Goal: Task Accomplishment & Management: Manage account settings

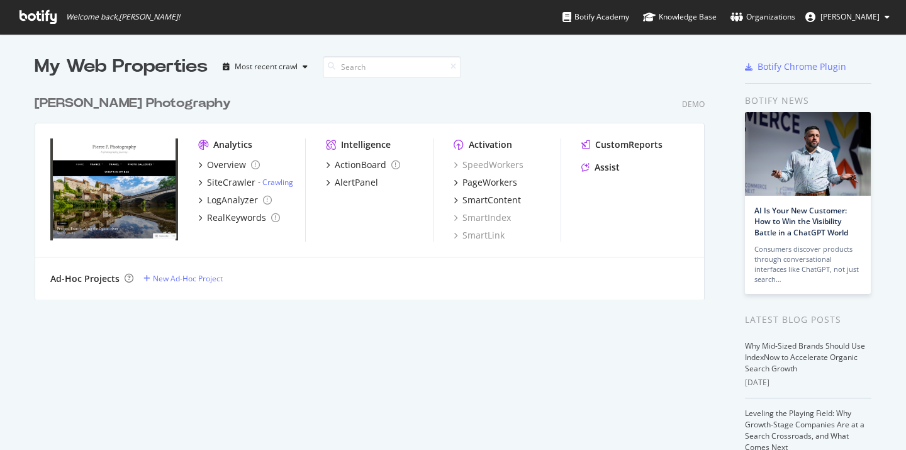
scroll to position [450, 906]
click at [483, 186] on div "PageWorkers" at bounding box center [489, 182] width 55 height 13
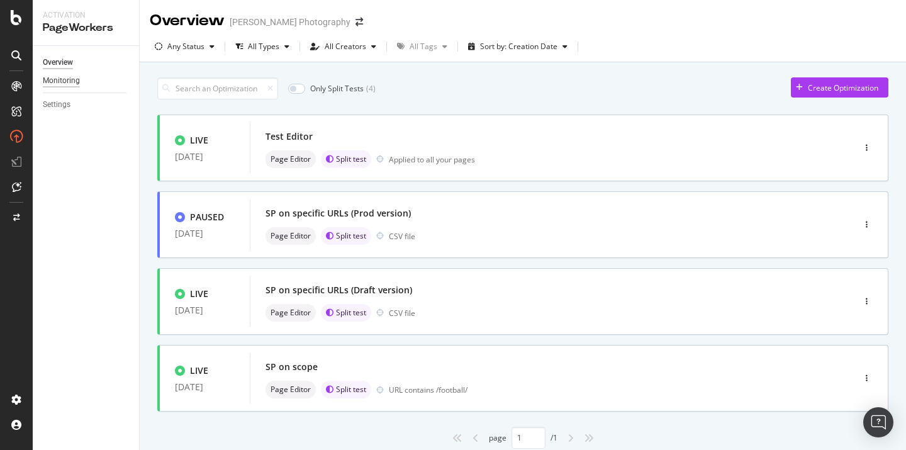
click at [69, 81] on div "Monitoring" at bounding box center [61, 80] width 37 height 13
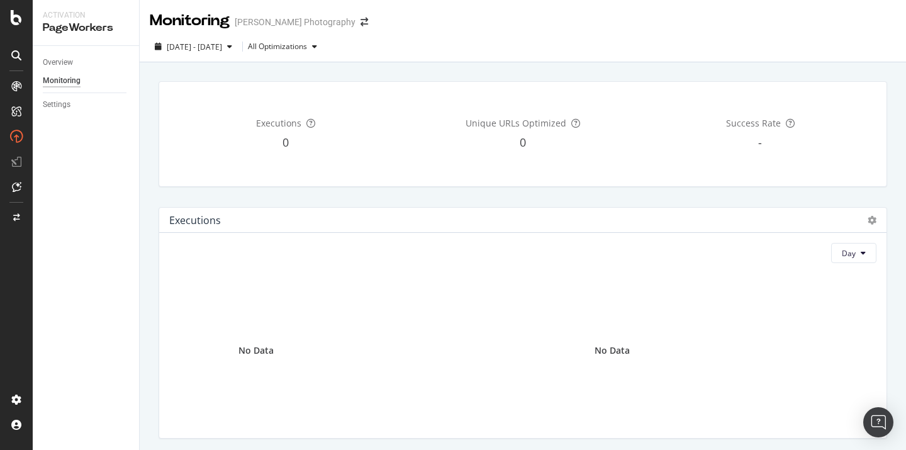
click at [53, 111] on div "Settings" at bounding box center [91, 105] width 96 height 18
click at [53, 108] on div "Settings" at bounding box center [57, 104] width 28 height 13
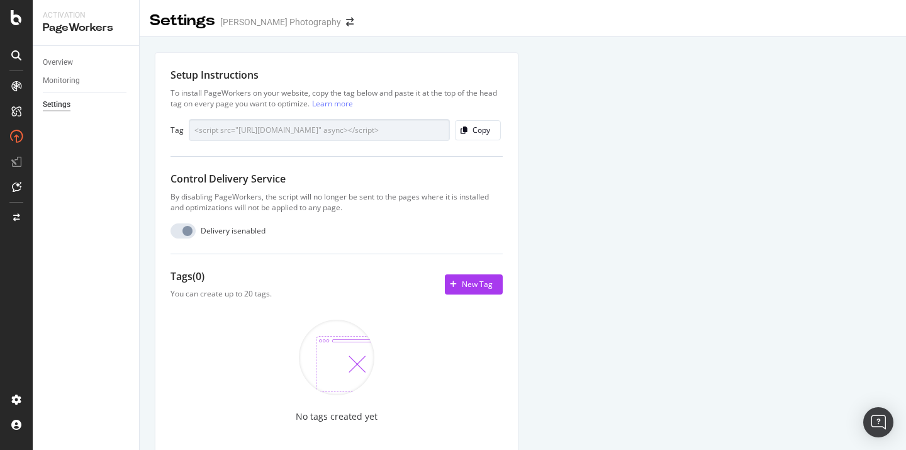
scroll to position [52, 0]
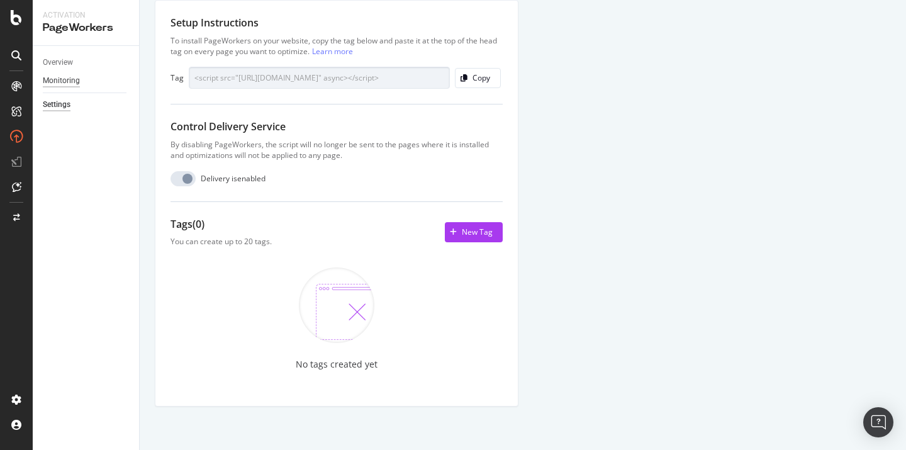
click at [63, 79] on div "Monitoring" at bounding box center [61, 80] width 37 height 13
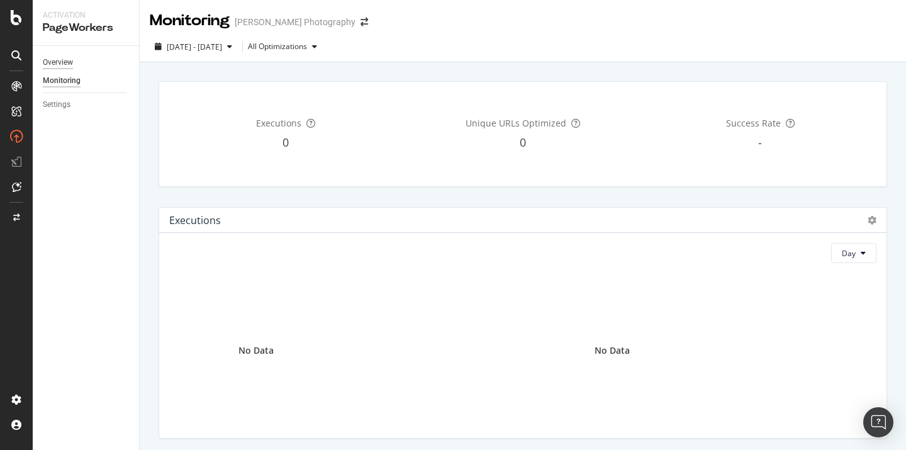
click at [60, 63] on div "Overview" at bounding box center [58, 62] width 30 height 13
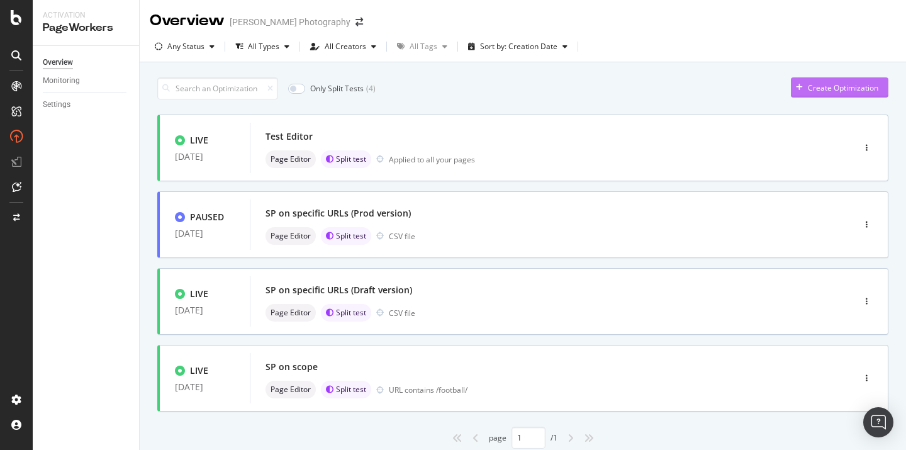
click at [813, 87] on div "Create Optimization" at bounding box center [843, 87] width 70 height 11
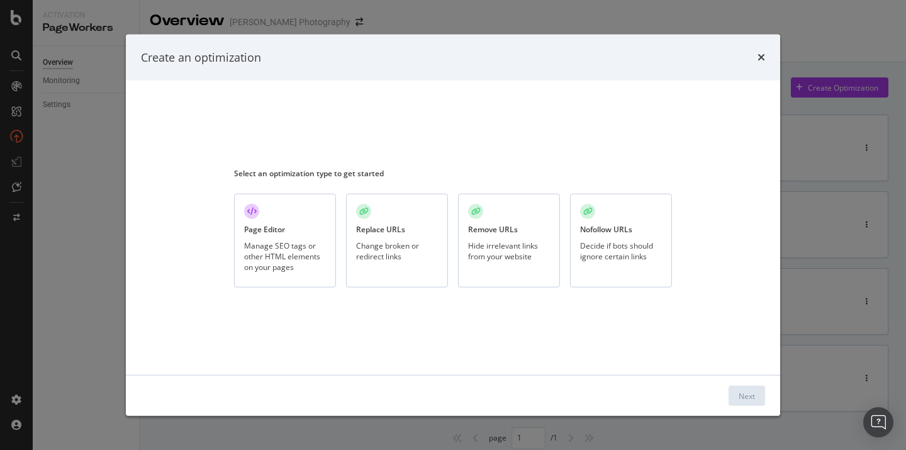
click at [765, 58] on div "Create an optimization" at bounding box center [453, 57] width 654 height 47
click at [752, 60] on div "Create an optimization" at bounding box center [453, 57] width 624 height 16
click at [755, 59] on div "Create an optimization" at bounding box center [453, 57] width 624 height 16
click at [759, 58] on icon "times" at bounding box center [761, 57] width 8 height 10
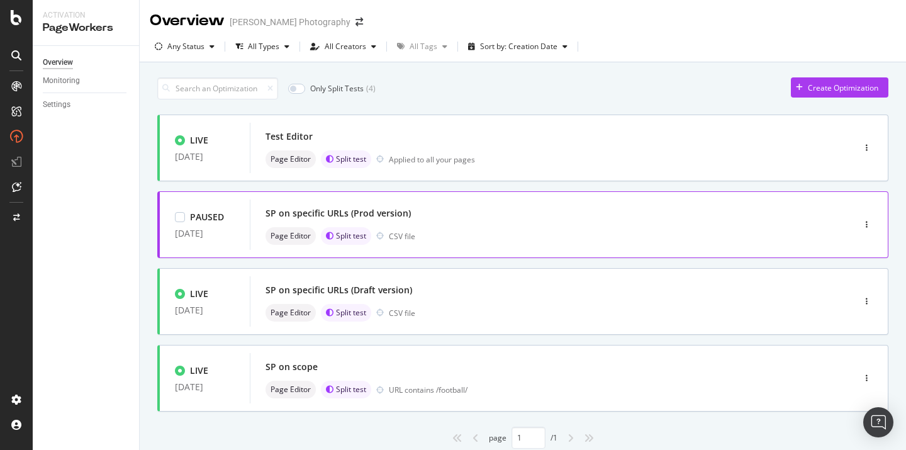
click at [609, 216] on div "SP on specific URLs (Prod version)" at bounding box center [532, 213] width 535 height 18
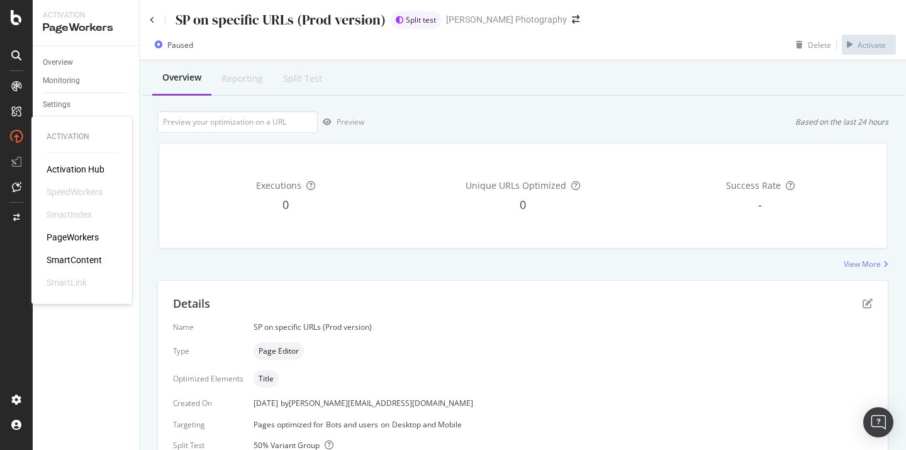
click at [70, 260] on div "SmartContent" at bounding box center [74, 260] width 55 height 13
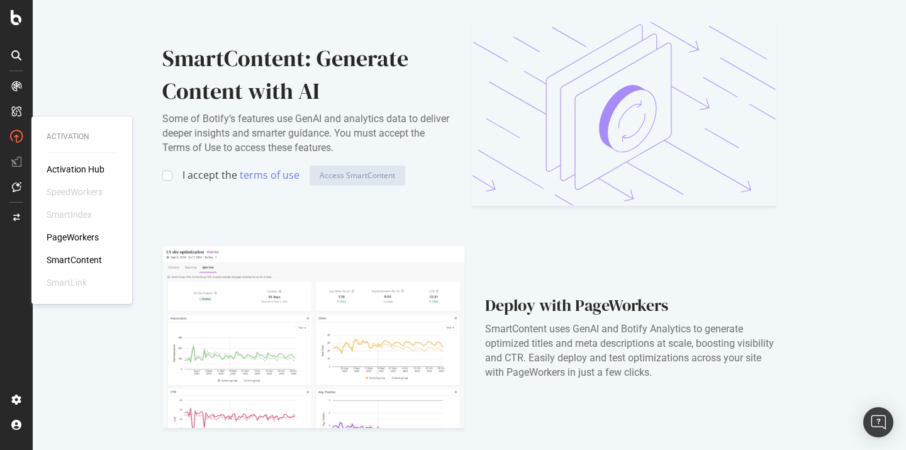
click at [89, 198] on div "Activation Hub SpeedWorkers SmartIndex PageWorkers SmartContent SmartLink" at bounding box center [82, 226] width 70 height 126
click at [87, 192] on div "SpeedWorkers" at bounding box center [75, 192] width 56 height 13
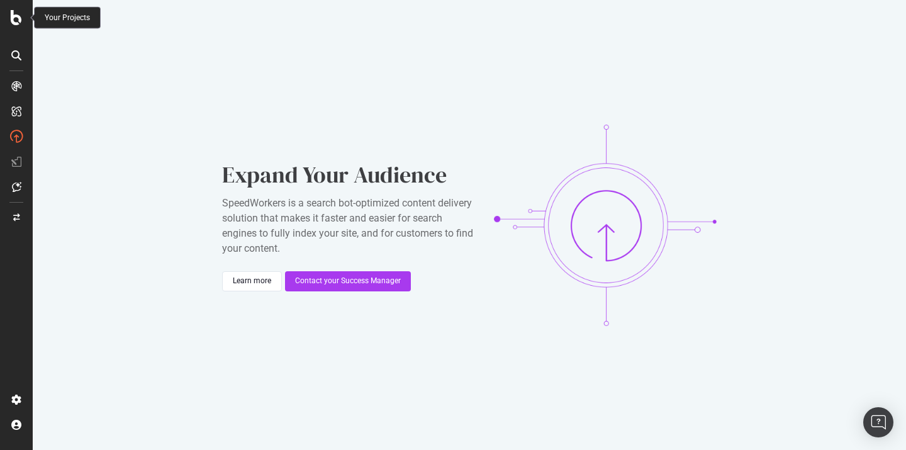
click at [18, 23] on icon at bounding box center [16, 17] width 11 height 15
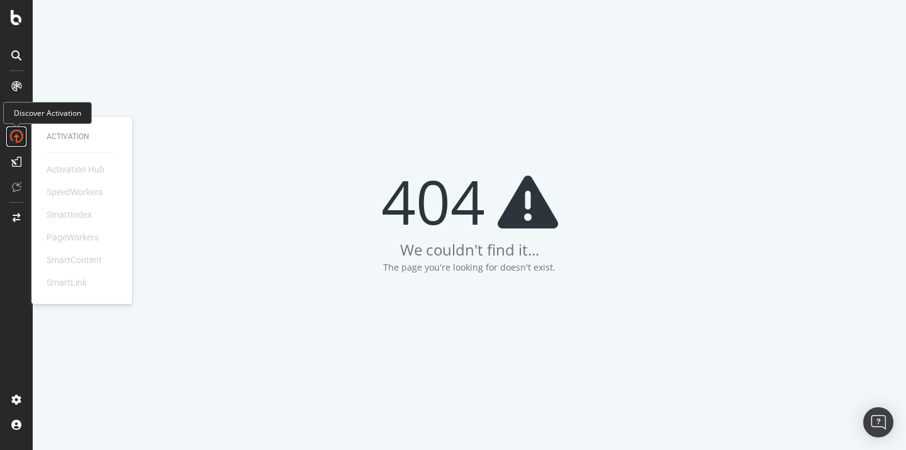
click at [16, 135] on icon at bounding box center [16, 136] width 13 height 13
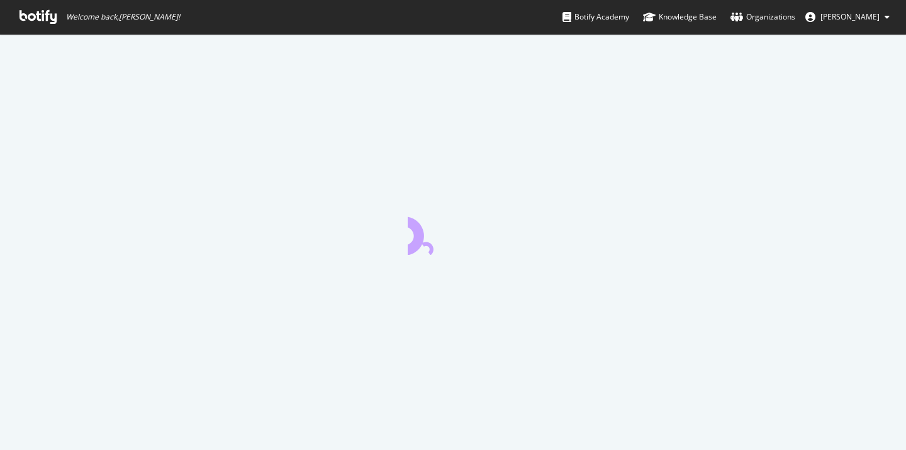
click at [863, 25] on button "alexandre J" at bounding box center [847, 17] width 104 height 20
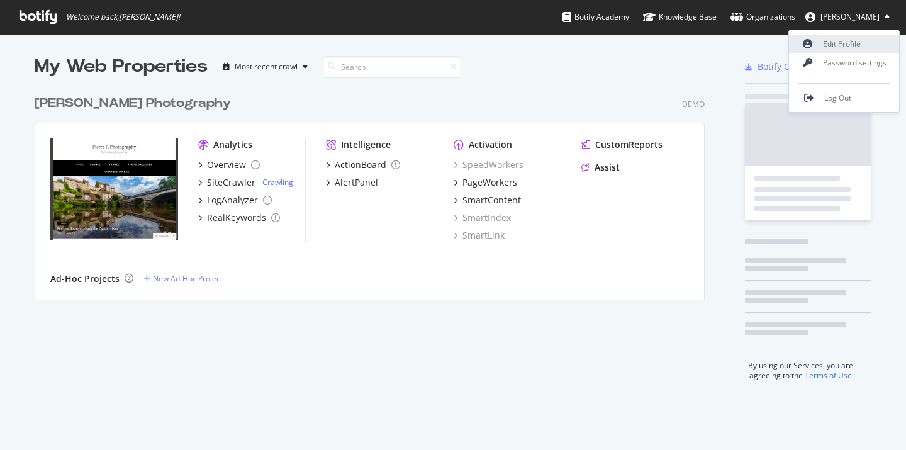
scroll to position [220, 680]
click at [846, 48] on link "Edit Profile" at bounding box center [844, 44] width 110 height 19
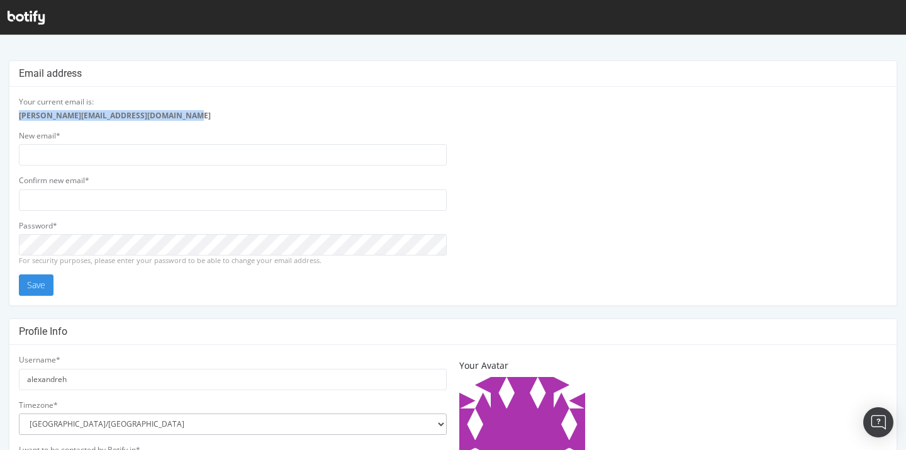
drag, startPoint x: 187, startPoint y: 120, endPoint x: 9, endPoint y: 116, distance: 178.1
click at [9, 116] on div "Email address Your current email is: hauswirth.alexandre+qastaging@gmail.com Ne…" at bounding box center [453, 182] width 888 height 245
copy strong "hauswirth.alexandre+qastaging@gmail.com"
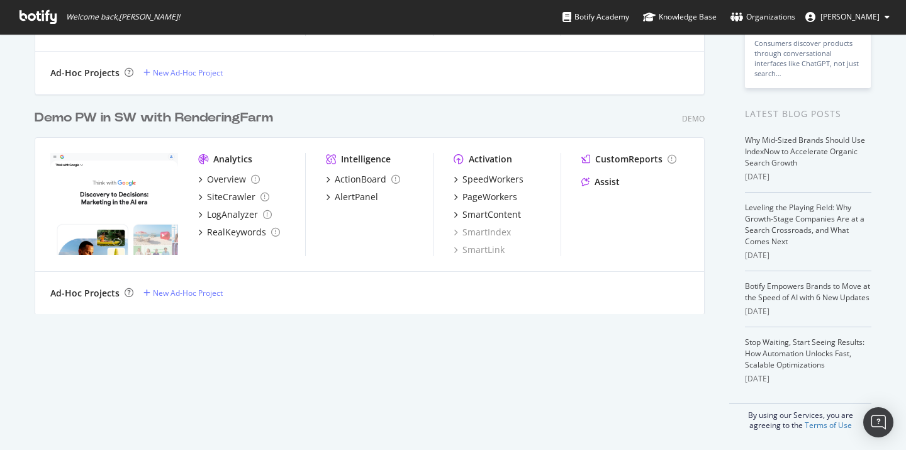
scroll to position [152, 0]
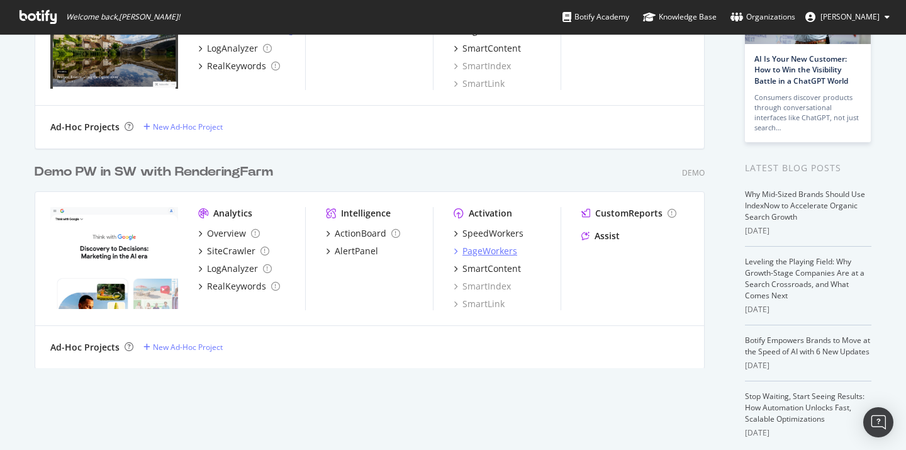
click at [501, 251] on div "PageWorkers" at bounding box center [489, 251] width 55 height 13
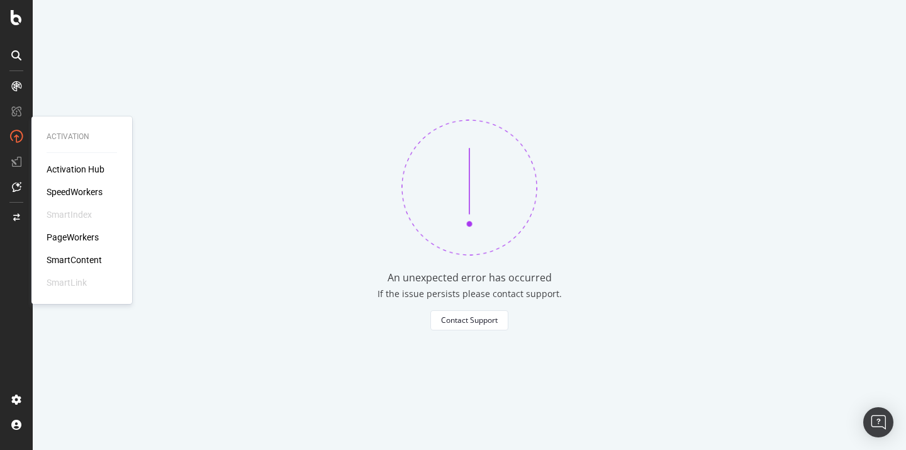
click at [69, 255] on div "SmartContent" at bounding box center [74, 260] width 55 height 13
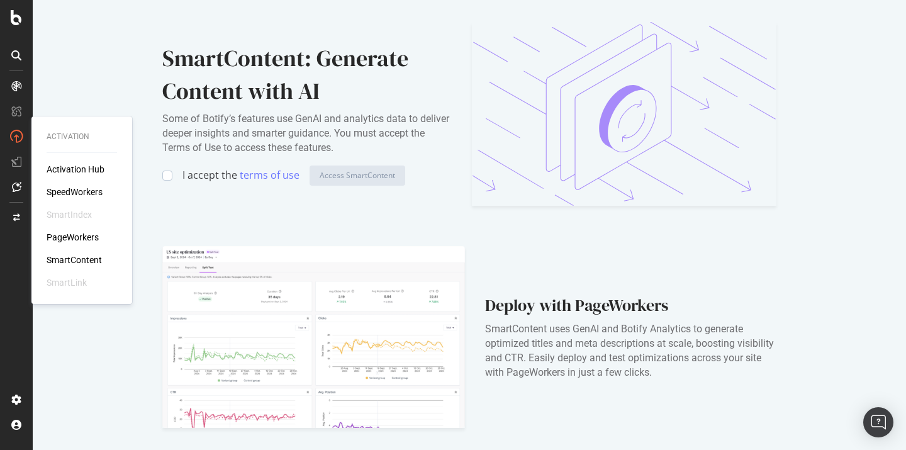
click at [75, 187] on div "SpeedWorkers" at bounding box center [75, 192] width 56 height 13
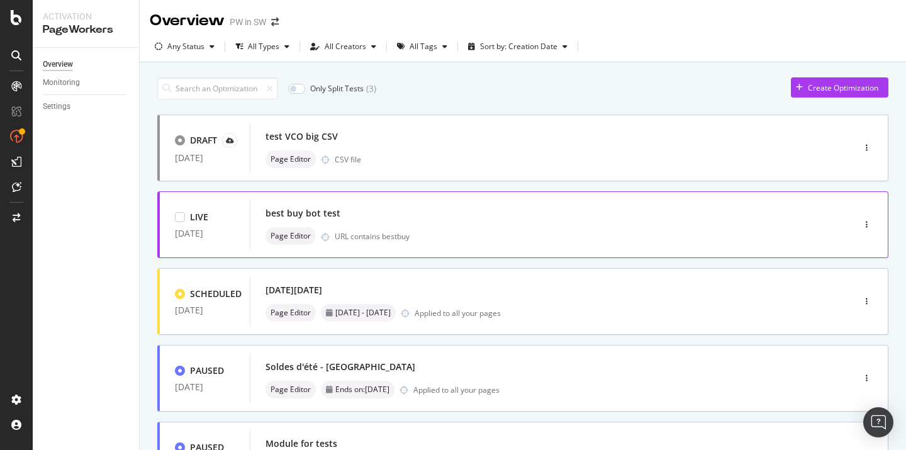
click at [609, 203] on div "best buy bot test Page Editor URL contains bestbuy" at bounding box center [533, 224] width 566 height 50
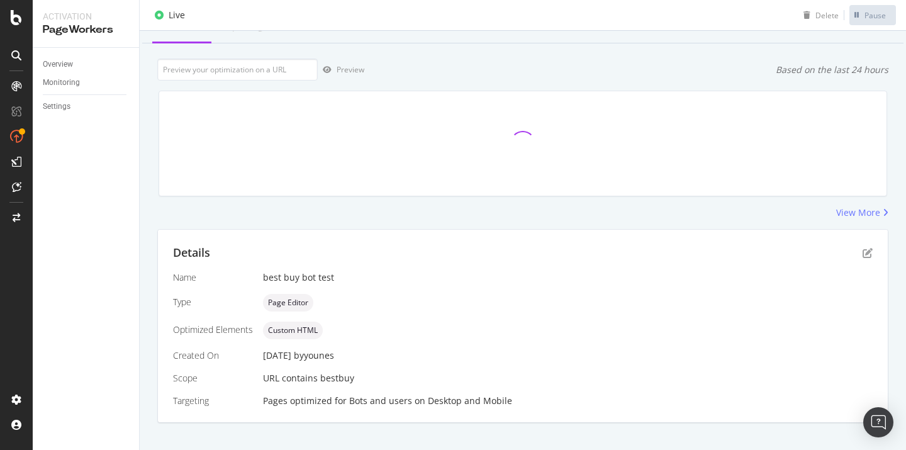
scroll to position [66, 0]
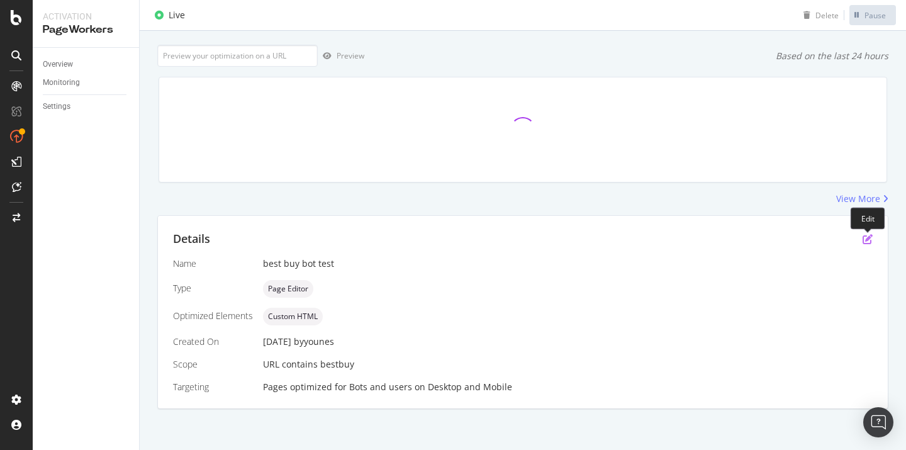
click at [869, 242] on icon "pen-to-square" at bounding box center [867, 239] width 10 height 10
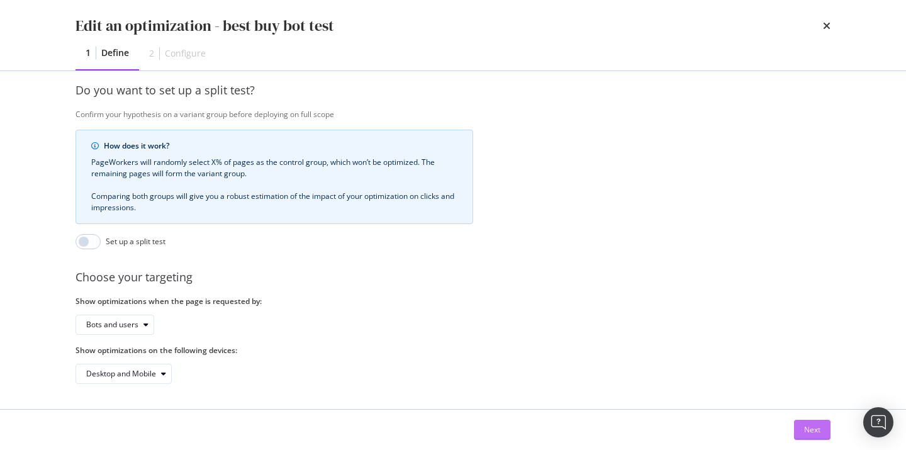
click at [806, 422] on div "Next" at bounding box center [812, 429] width 16 height 19
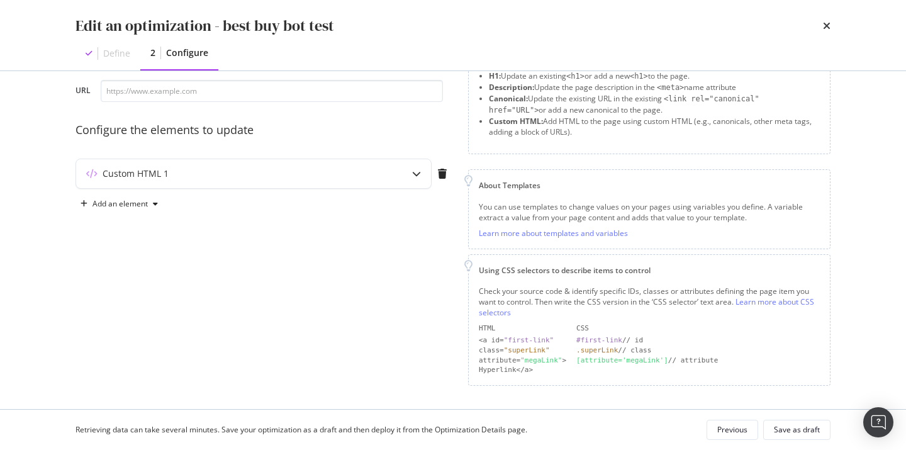
scroll to position [32, 0]
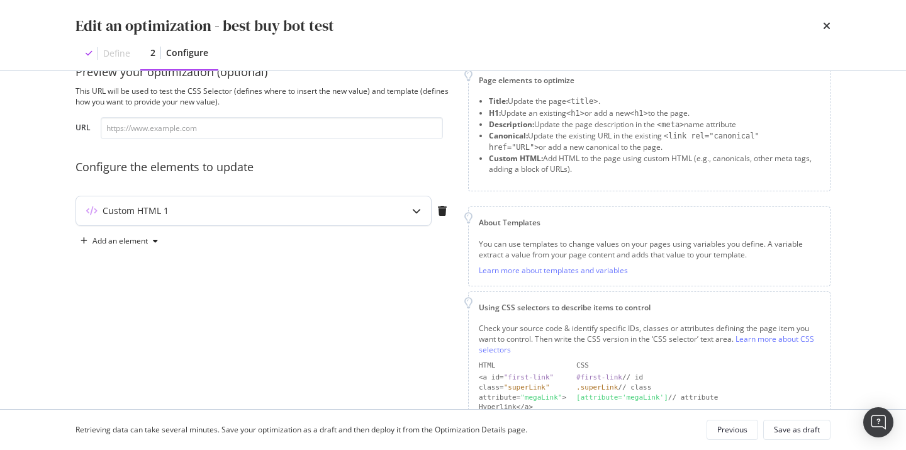
click at [413, 199] on div "modal" at bounding box center [416, 210] width 29 height 29
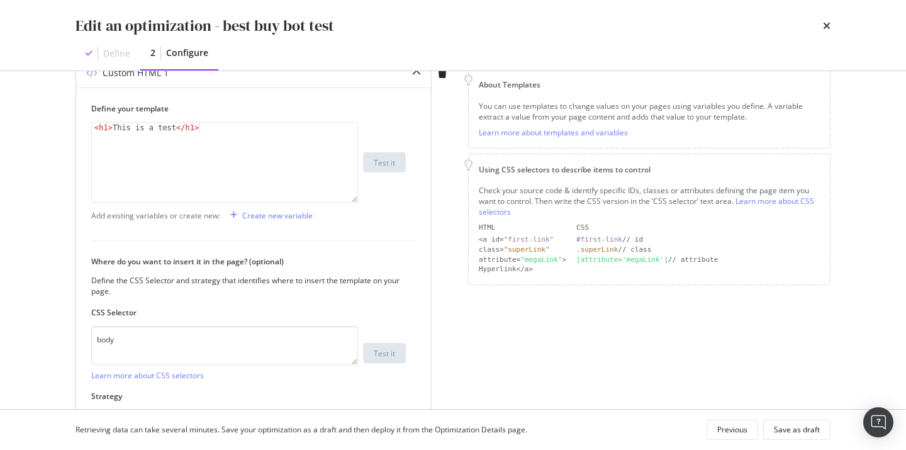
scroll to position [191, 0]
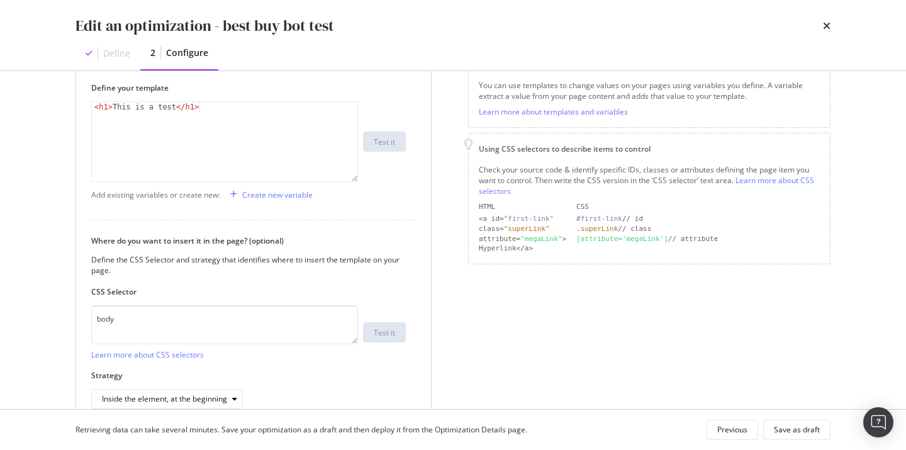
click at [171, 111] on div "< h1 > This is a test </ h1 >" at bounding box center [224, 151] width 265 height 99
type textarea "<h1>This is a test dude ! </h1>"
click at [784, 418] on div "Retrieving data can take several minutes. Save your optimization as a draft and…" at bounding box center [452, 430] width 805 height 40
click at [784, 421] on div "Save as draft" at bounding box center [797, 430] width 46 height 18
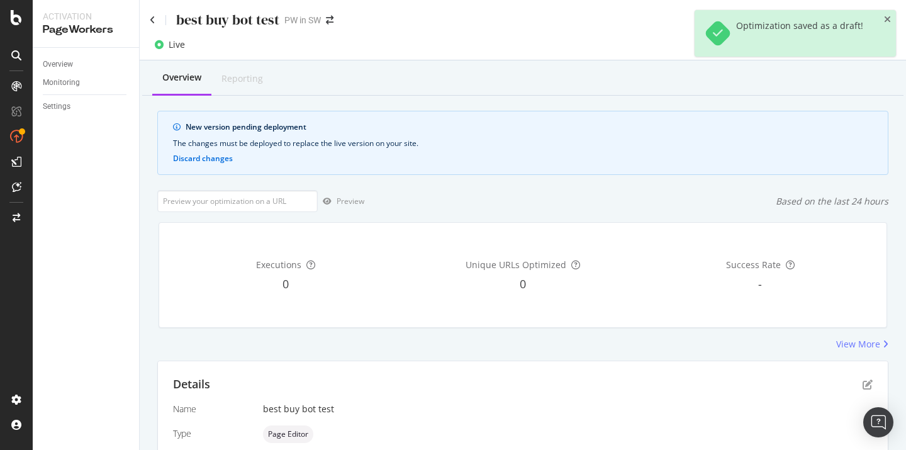
click at [883, 23] on div "Optimization saved as a draft!" at bounding box center [794, 33] width 201 height 47
click at [886, 19] on icon "close toast" at bounding box center [887, 19] width 7 height 9
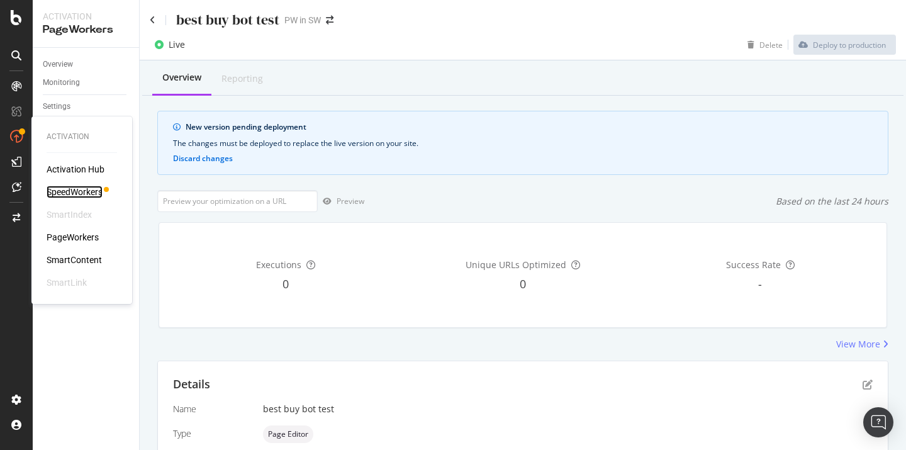
click at [80, 193] on div "SpeedWorkers" at bounding box center [75, 192] width 56 height 13
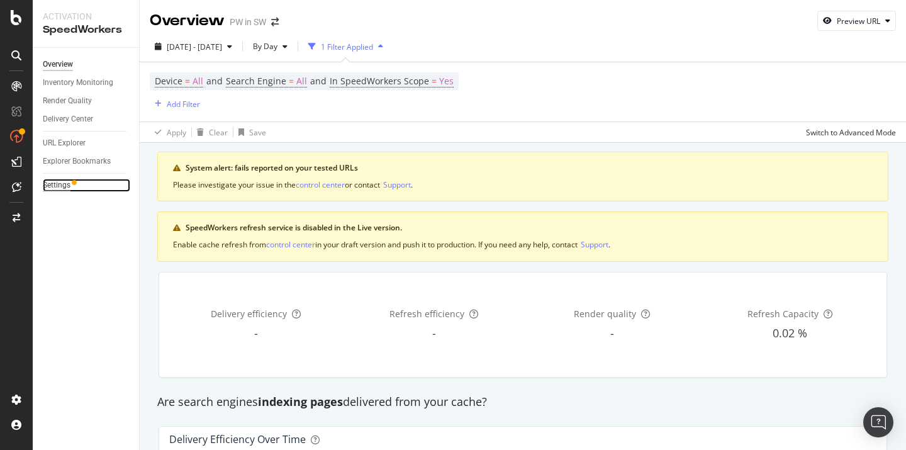
click at [59, 185] on div "Settings" at bounding box center [57, 185] width 28 height 13
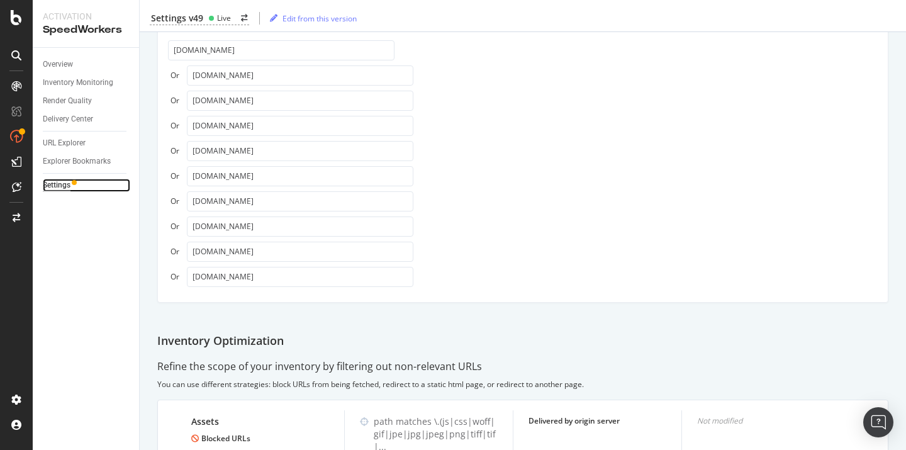
scroll to position [906, 0]
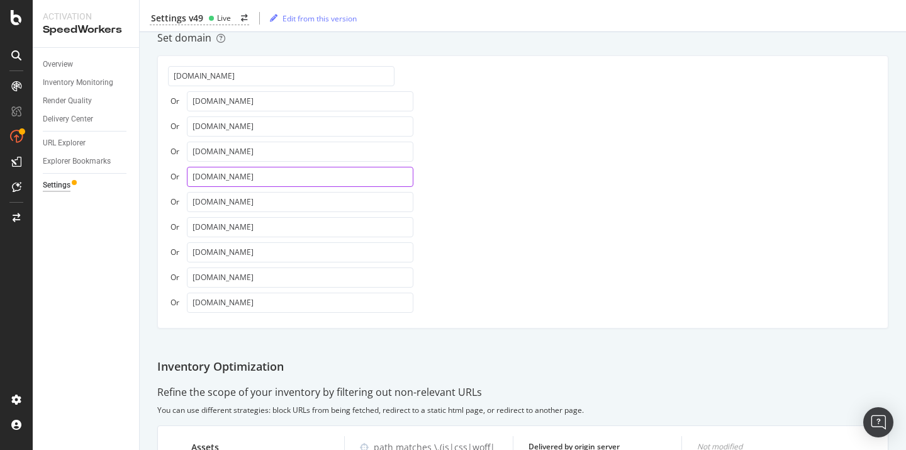
click at [256, 179] on input "google.fr" at bounding box center [300, 177] width 226 height 20
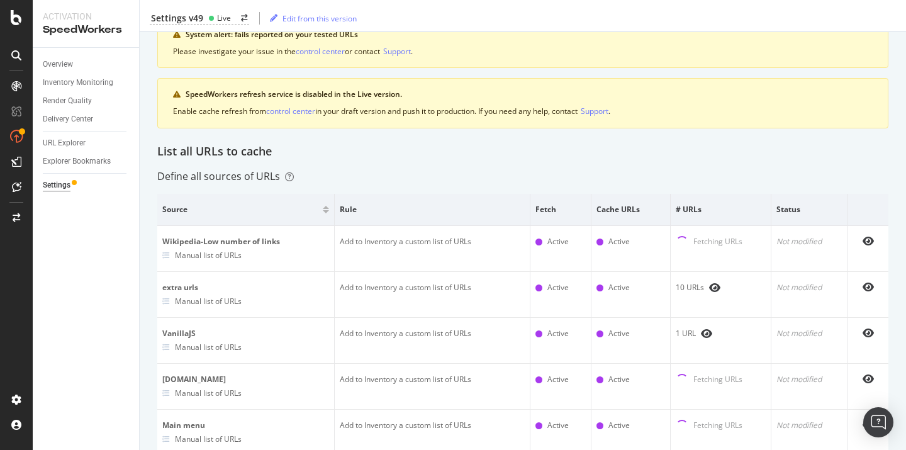
scroll to position [0, 0]
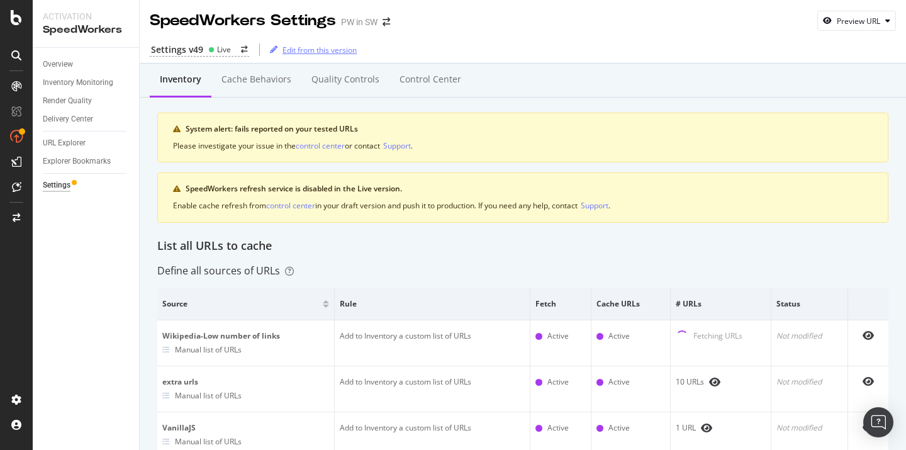
click at [295, 53] on div "Edit from this version" at bounding box center [319, 50] width 74 height 11
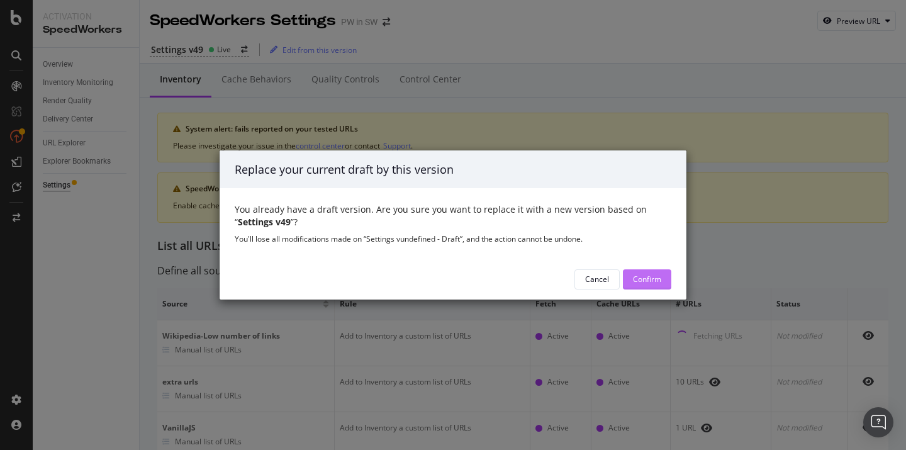
click at [638, 279] on div "Confirm" at bounding box center [647, 279] width 28 height 11
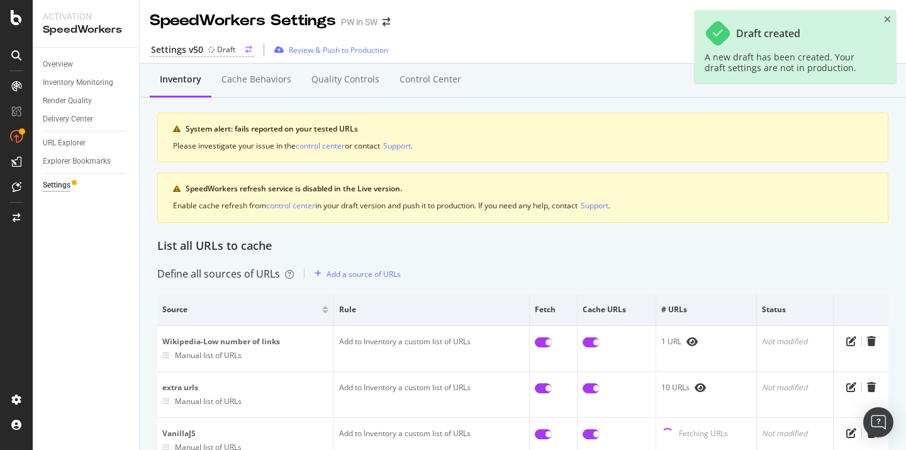
click at [225, 47] on div "Draft" at bounding box center [226, 49] width 18 height 11
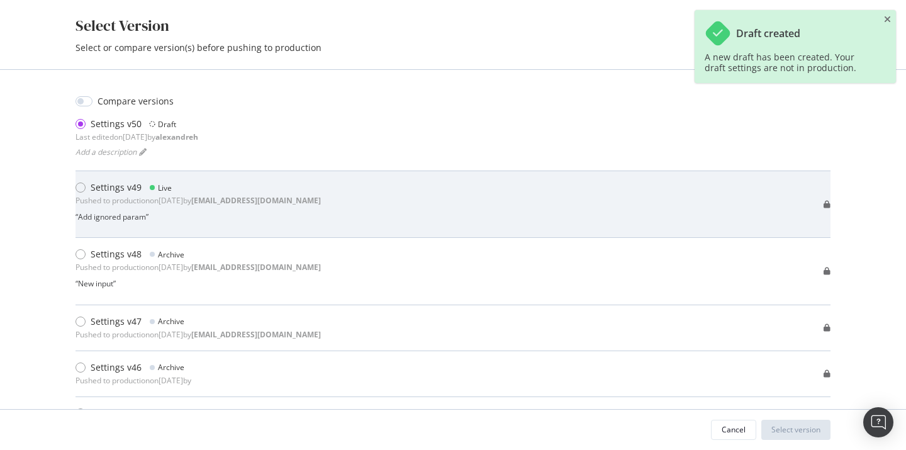
click at [199, 190] on div "Settings v49 Live" at bounding box center [197, 187] width 245 height 13
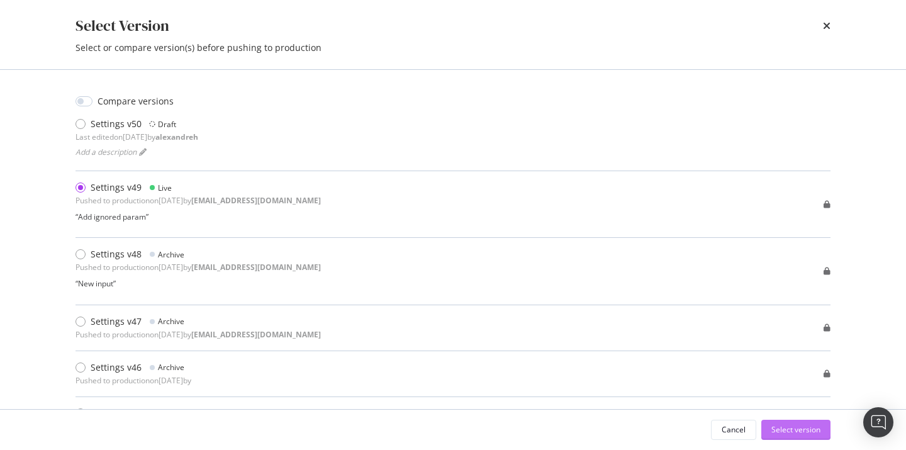
click at [783, 427] on div "Select version" at bounding box center [795, 429] width 49 height 11
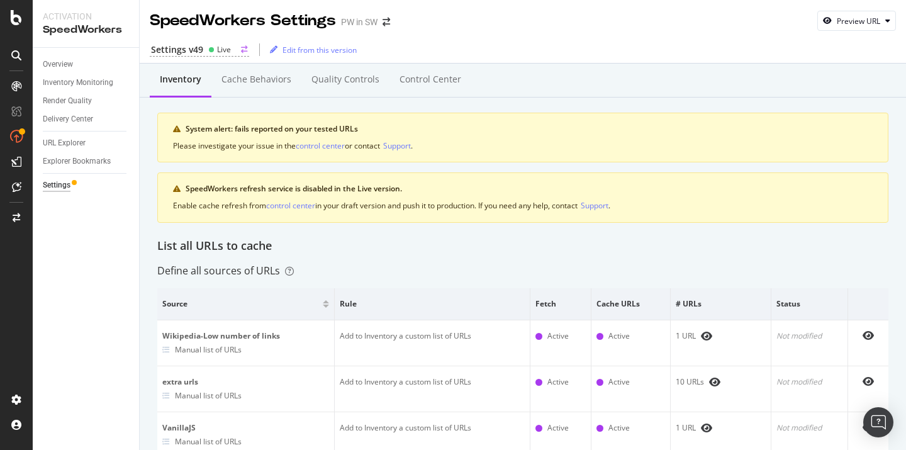
click at [217, 54] on div "Live" at bounding box center [224, 49] width 14 height 11
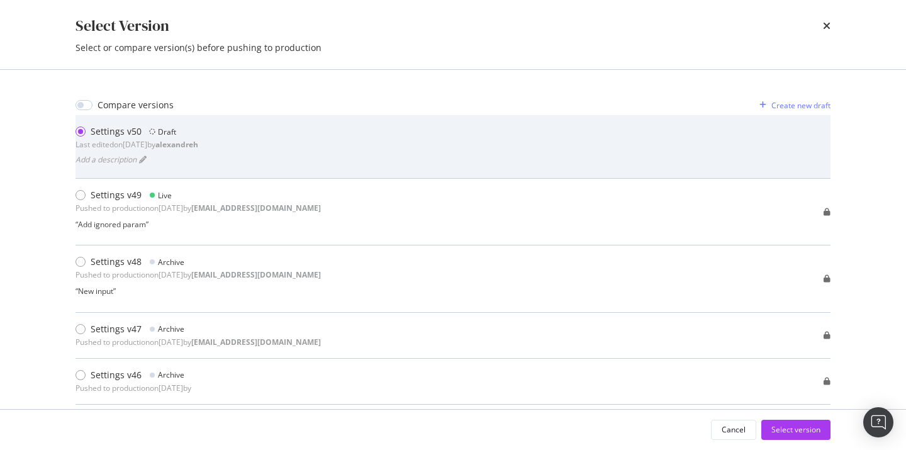
click at [198, 139] on div "Settings v50 Draft Last edited on 2025 Aug 14th by alexandreh" at bounding box center [136, 137] width 123 height 25
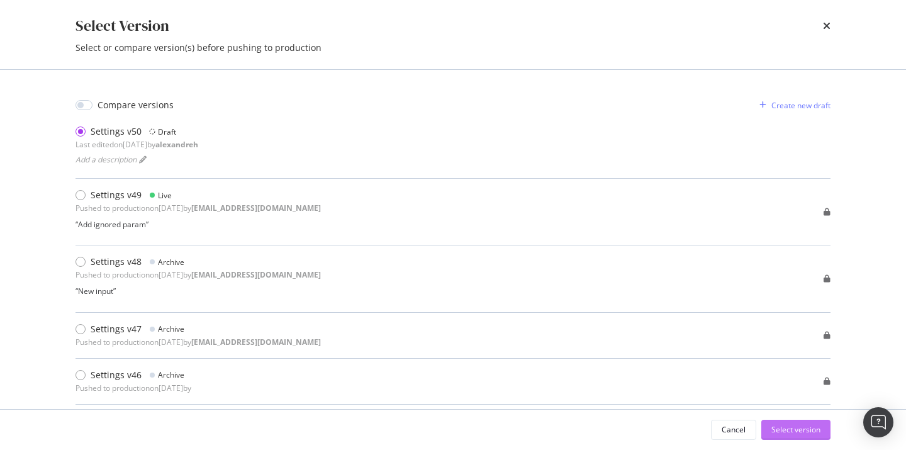
click at [795, 429] on div "Select version" at bounding box center [795, 429] width 49 height 11
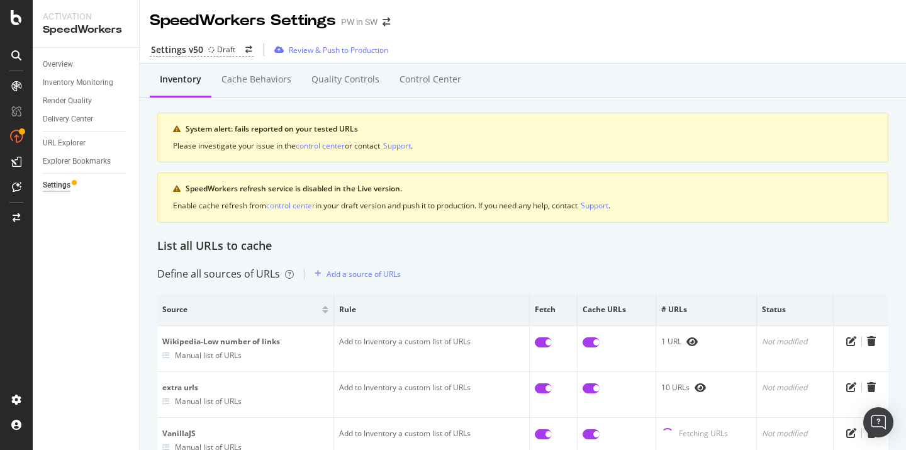
click at [224, 40] on div "Settings v50 Draft Review & Push to Production" at bounding box center [523, 49] width 766 height 26
click at [219, 46] on div "Draft" at bounding box center [226, 49] width 18 height 11
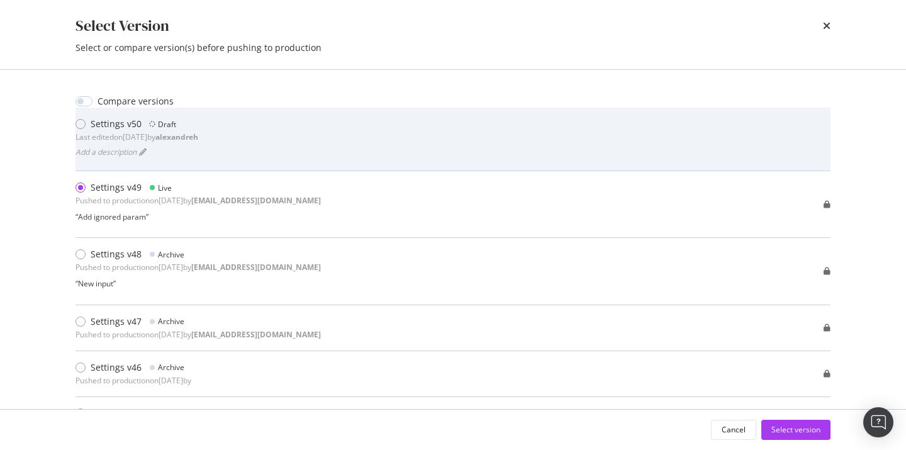
click at [391, 128] on div "Settings v50 Draft Last edited on 2025 Aug 14th by alexandreh Add a description" at bounding box center [452, 139] width 755 height 43
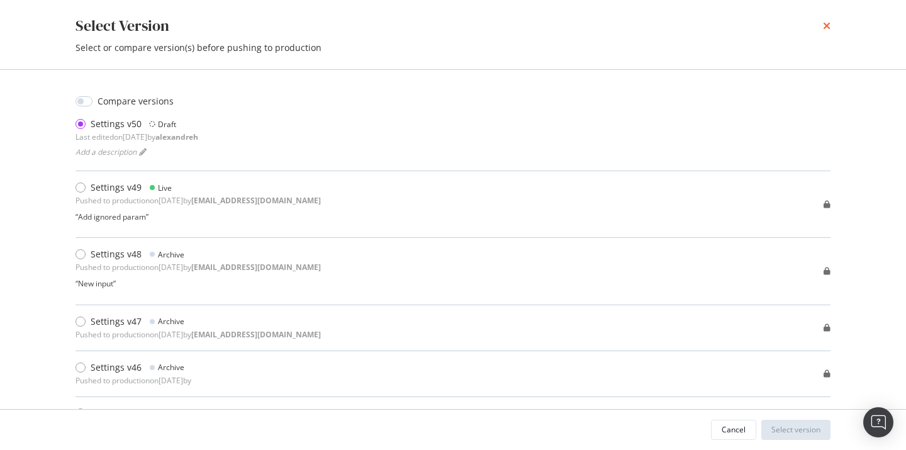
click at [830, 25] on div "Select Version Select or compare version(s) before pushing to production" at bounding box center [452, 34] width 805 height 69
click at [828, 25] on icon "times" at bounding box center [827, 26] width 8 height 10
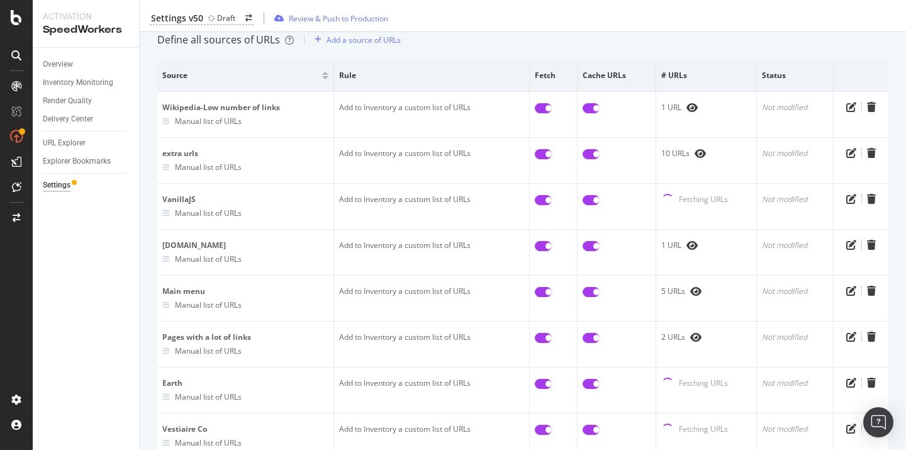
scroll to position [233, 0]
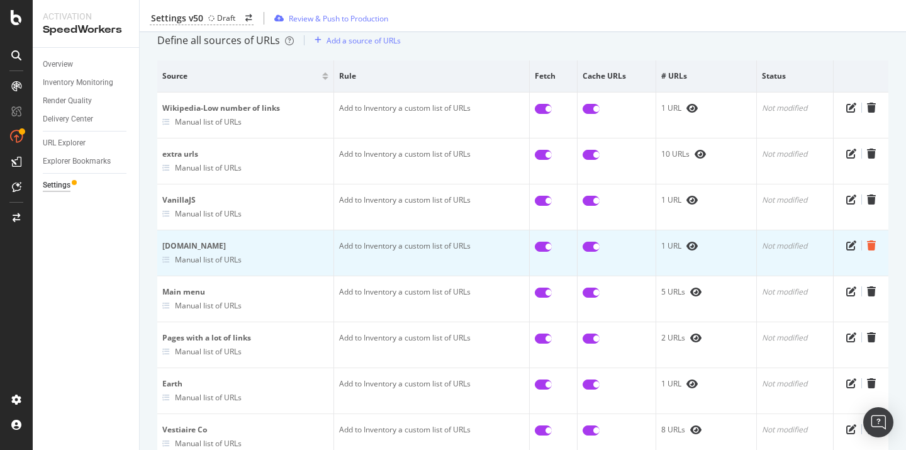
click at [870, 243] on icon "trash" at bounding box center [871, 245] width 9 height 10
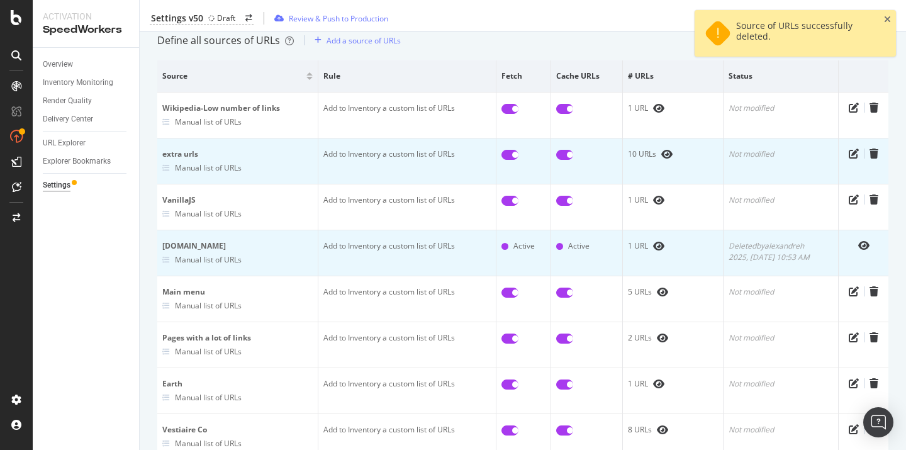
scroll to position [0, 0]
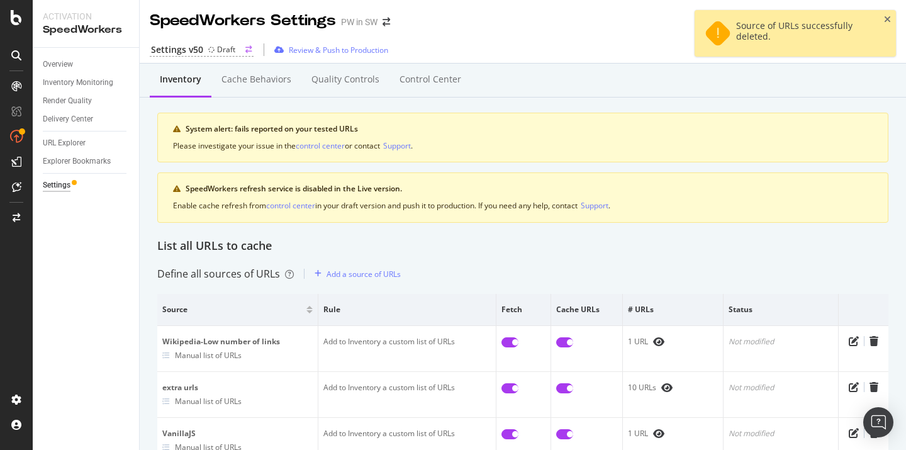
click at [193, 47] on div "Settings v50" at bounding box center [177, 49] width 52 height 13
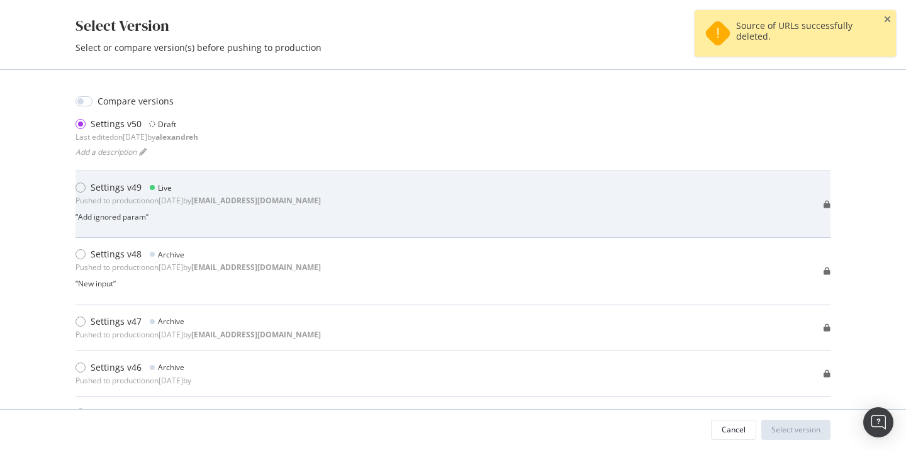
click at [243, 201] on b "younes@botify.com" at bounding box center [256, 200] width 130 height 11
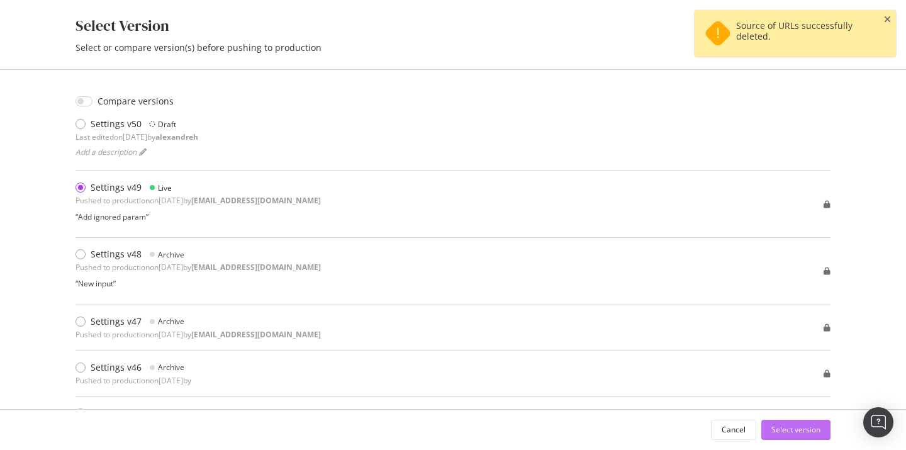
click at [796, 435] on div "Select version" at bounding box center [795, 429] width 49 height 19
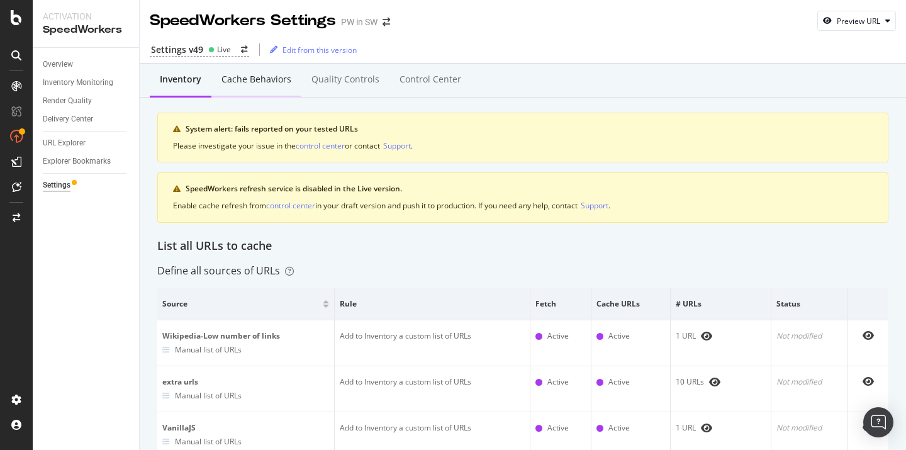
click at [277, 74] on div "Cache behaviors" at bounding box center [256, 79] width 70 height 13
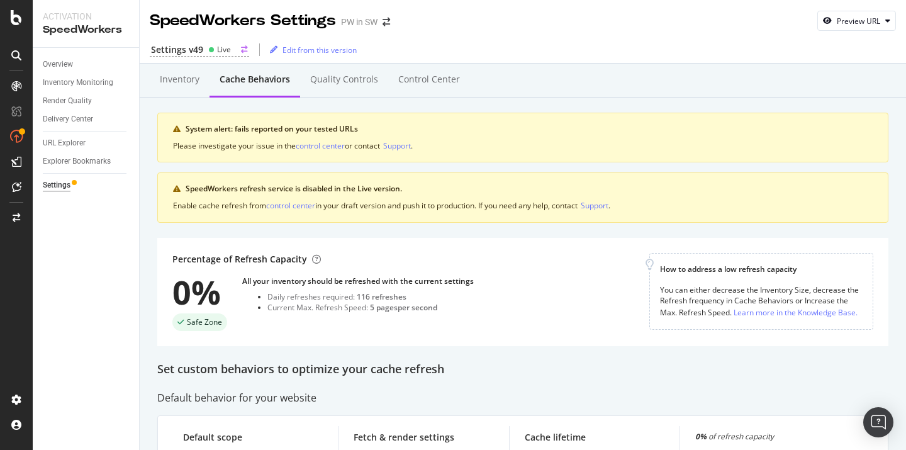
click at [238, 48] on div "Settings v49 Live" at bounding box center [199, 49] width 99 height 13
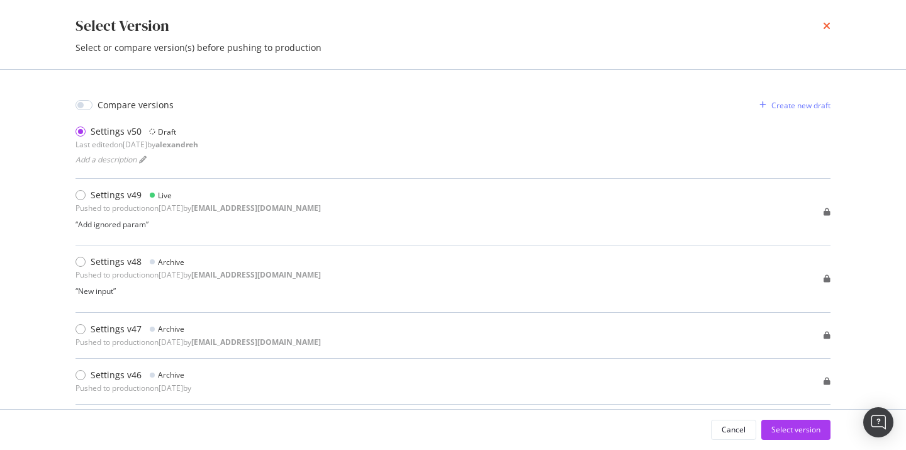
click at [826, 22] on icon "times" at bounding box center [827, 26] width 8 height 10
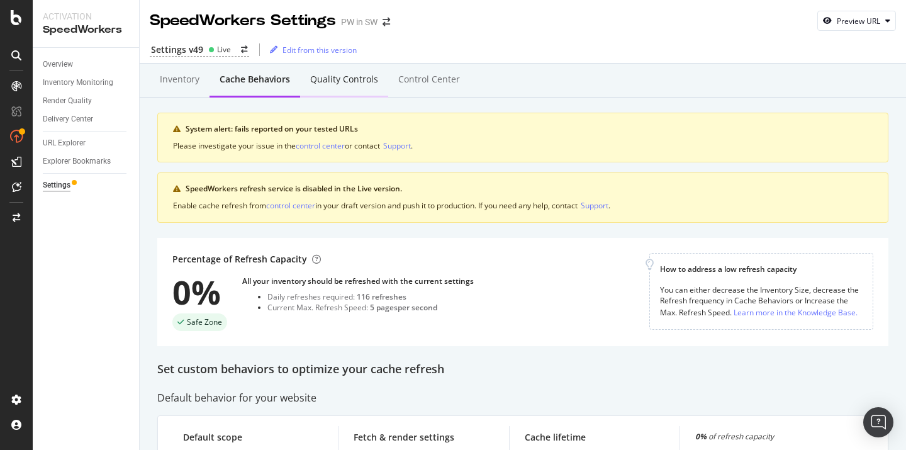
click at [320, 82] on div "Quality Controls" at bounding box center [344, 79] width 68 height 13
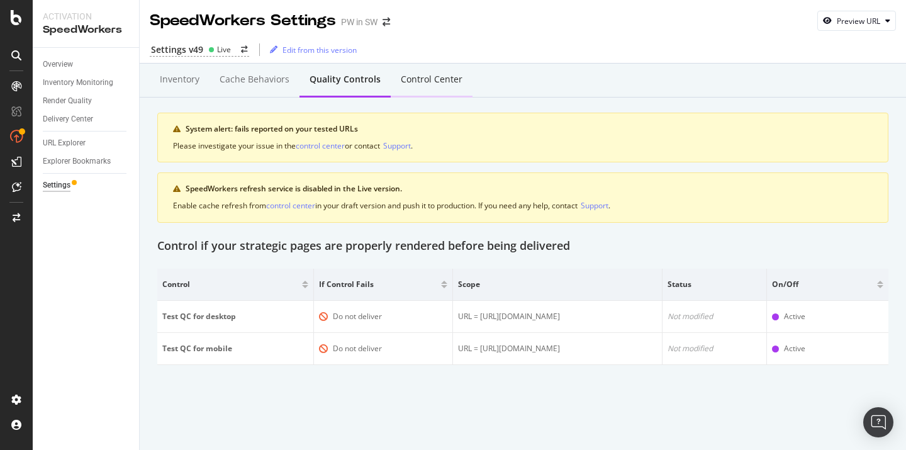
click at [445, 82] on div "Control Center" at bounding box center [432, 79] width 62 height 13
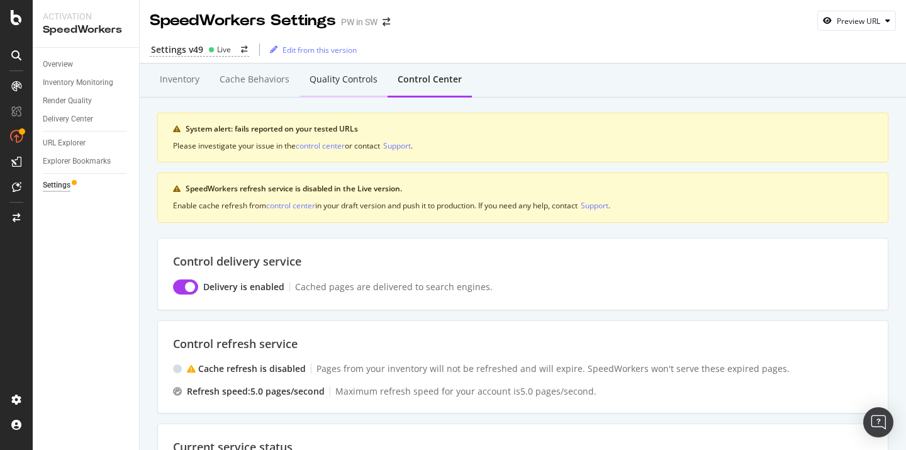
click at [333, 82] on div "Quality Controls" at bounding box center [343, 79] width 68 height 13
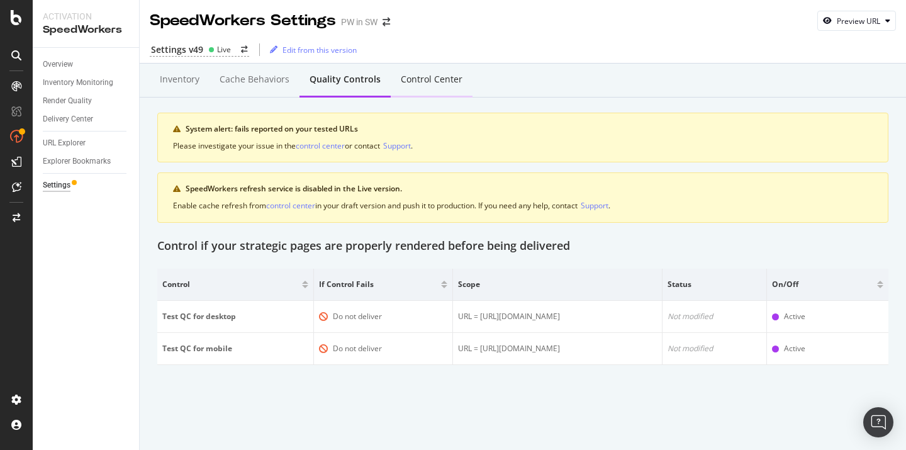
click at [440, 83] on div "Control Center" at bounding box center [432, 79] width 62 height 13
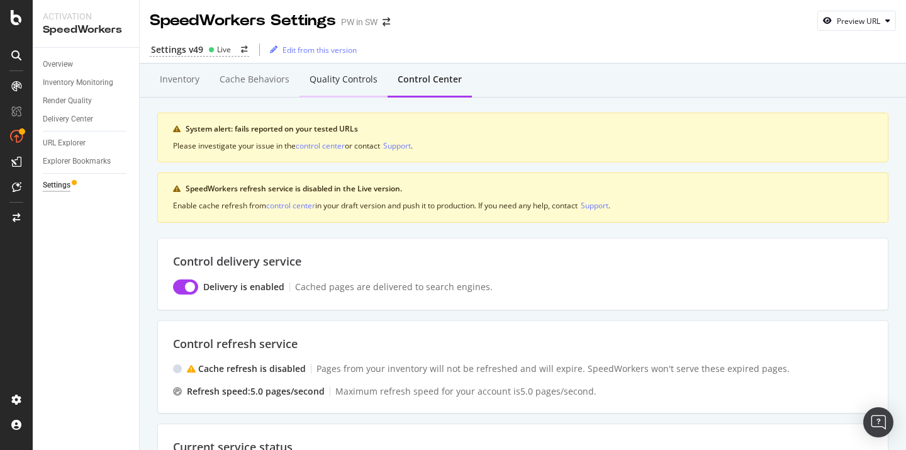
click at [364, 83] on div "Quality Controls" at bounding box center [343, 79] width 68 height 13
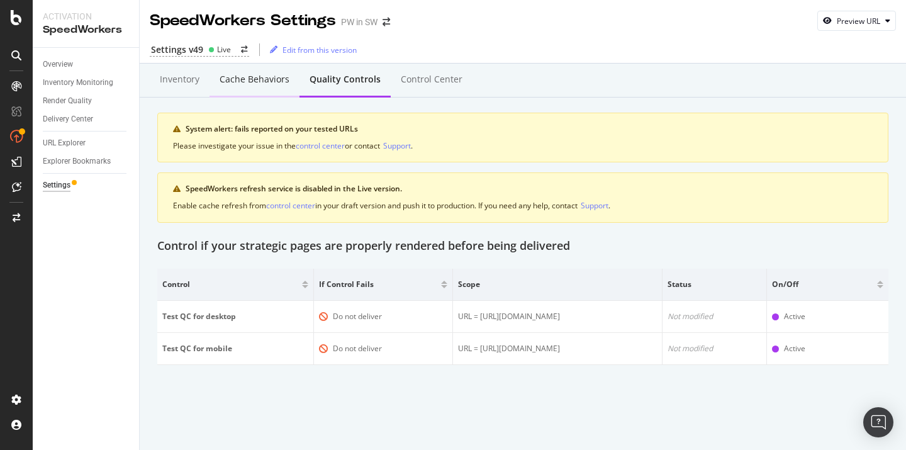
click at [257, 79] on div "Cache behaviors" at bounding box center [255, 79] width 70 height 13
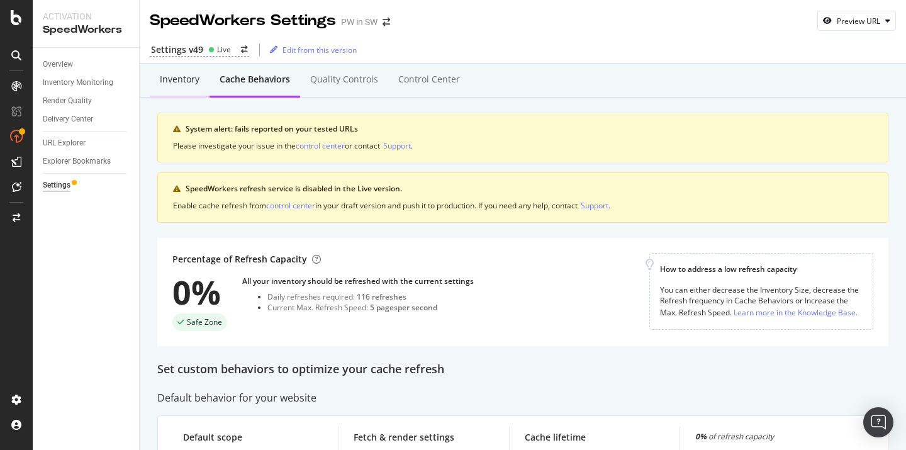
click at [161, 78] on div "Inventory" at bounding box center [180, 79] width 40 height 13
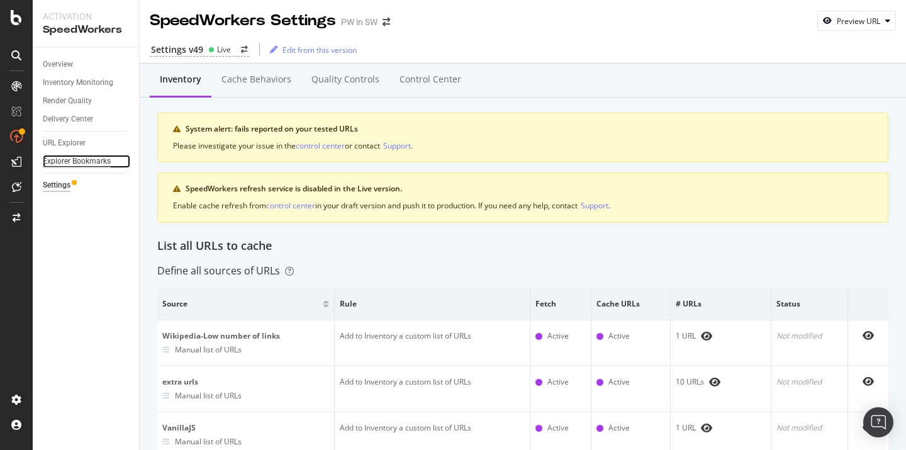
click at [69, 157] on div "Explorer Bookmarks" at bounding box center [77, 161] width 68 height 13
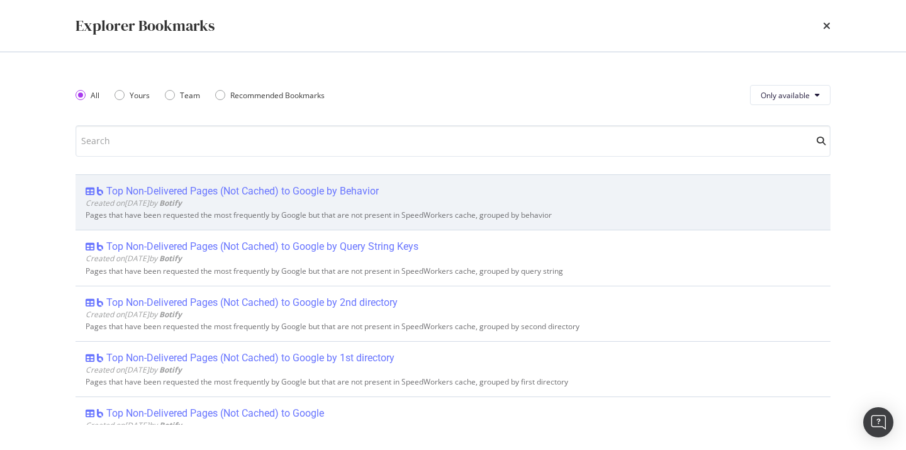
click at [292, 183] on div "Top Non-Delivered Pages (Not Cached) to Google by Behavior Created on 2021 Dec …" at bounding box center [452, 201] width 755 height 55
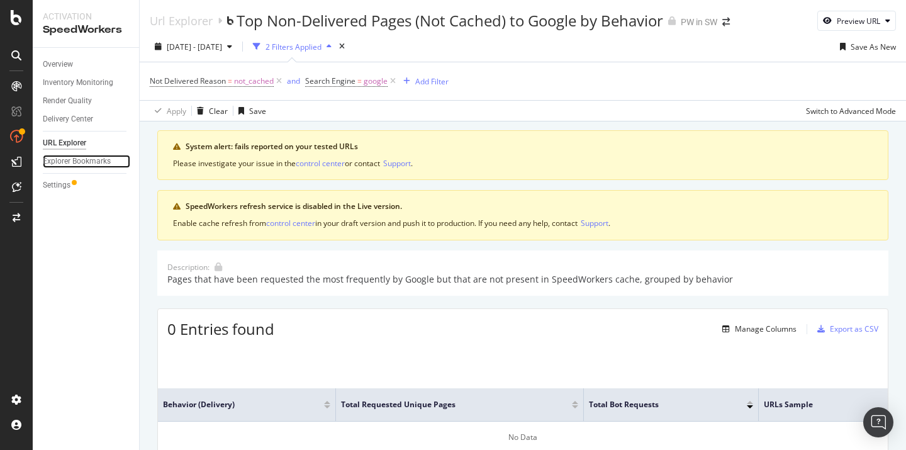
scroll to position [91, 0]
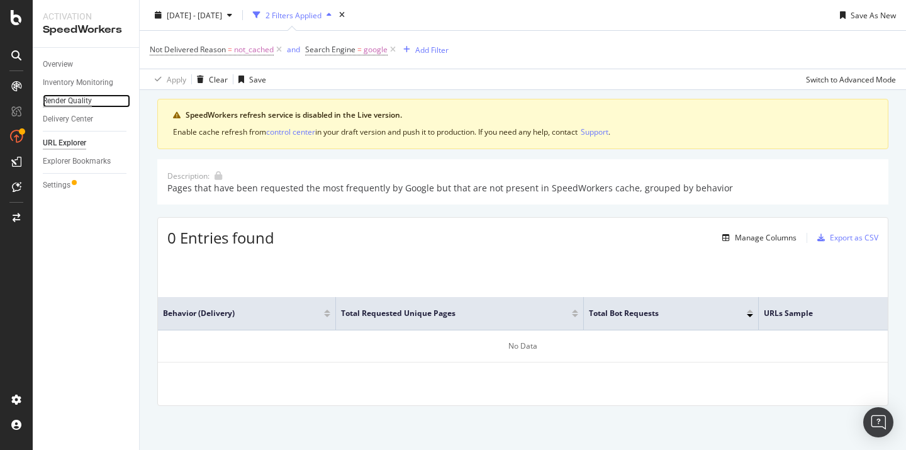
click at [75, 107] on div "Render Quality" at bounding box center [67, 100] width 49 height 13
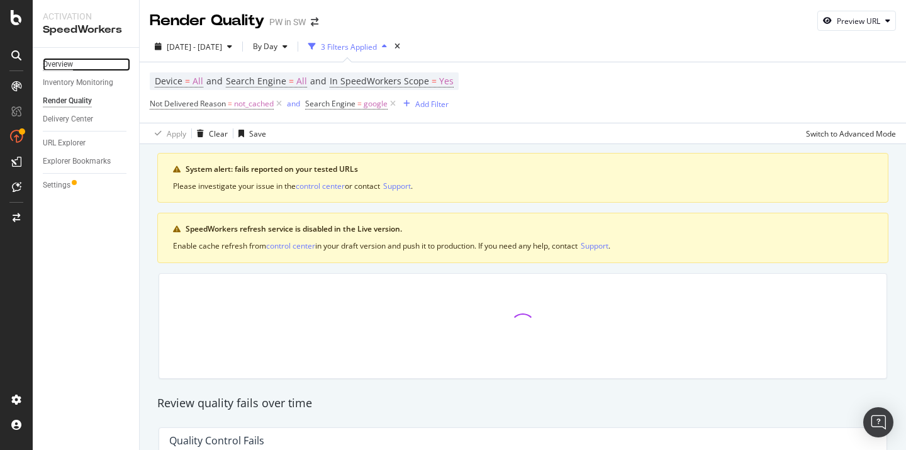
click at [62, 68] on div "Overview" at bounding box center [58, 64] width 30 height 13
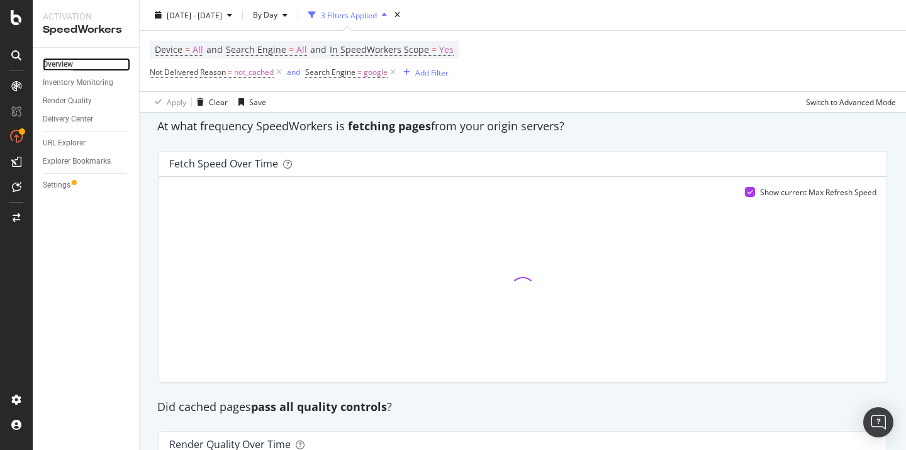
scroll to position [1105, 0]
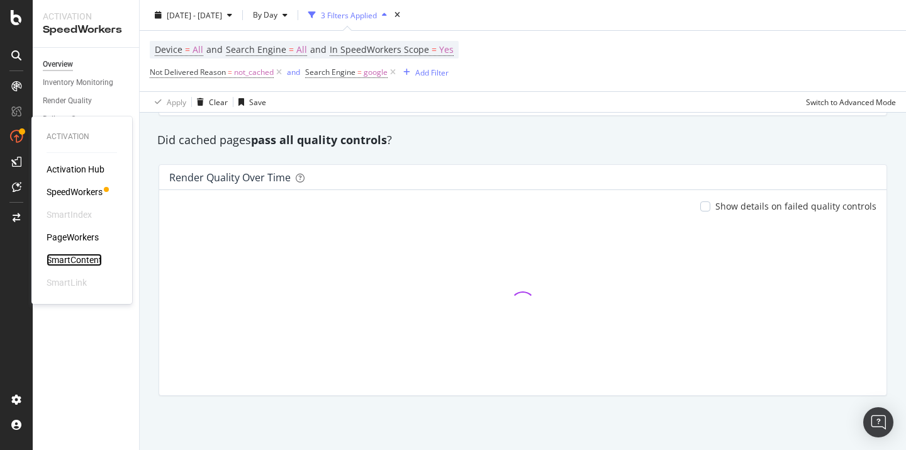
click at [83, 257] on div "SmartContent" at bounding box center [74, 260] width 55 height 13
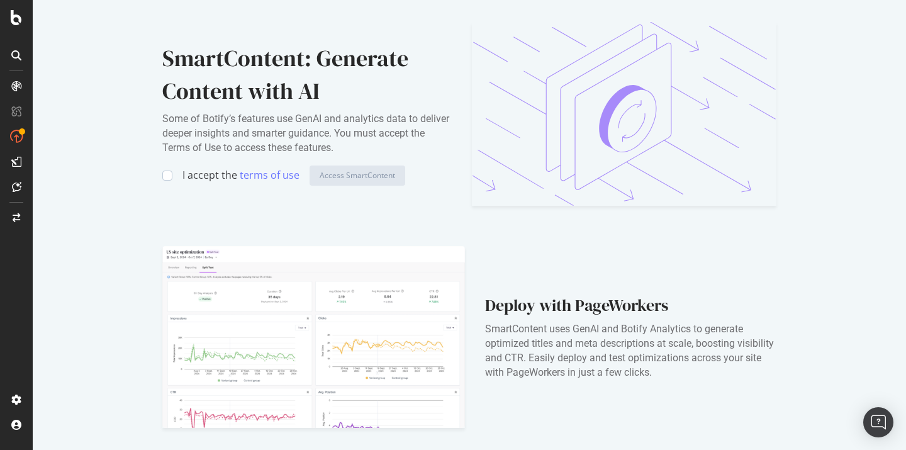
click at [208, 186] on div "SmartContent: Generate Content with AI Some of Botify’s features use GenAI and …" at bounding box center [469, 114] width 614 height 184
click at [181, 178] on div "I accept the terms of use Access SmartContent" at bounding box center [306, 175] width 289 height 20
click at [169, 178] on div at bounding box center [167, 175] width 10 height 10
click at [360, 183] on div "Access SmartContent" at bounding box center [357, 175] width 75 height 19
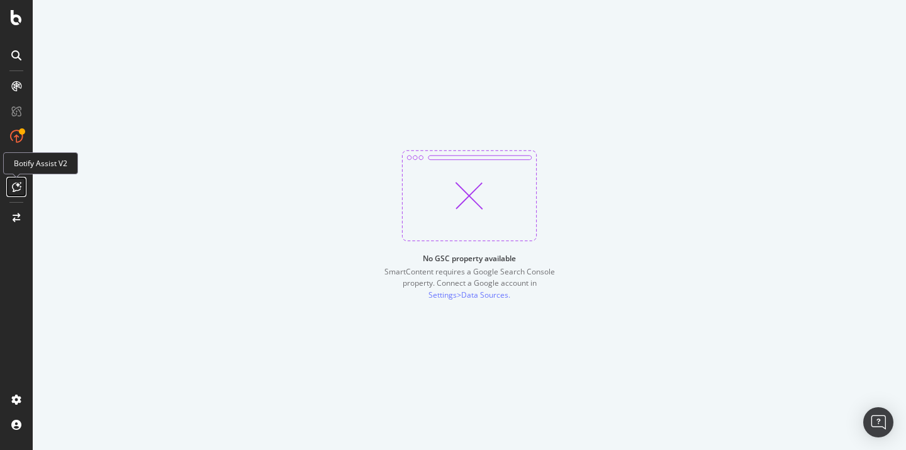
click at [20, 179] on div at bounding box center [16, 187] width 20 height 20
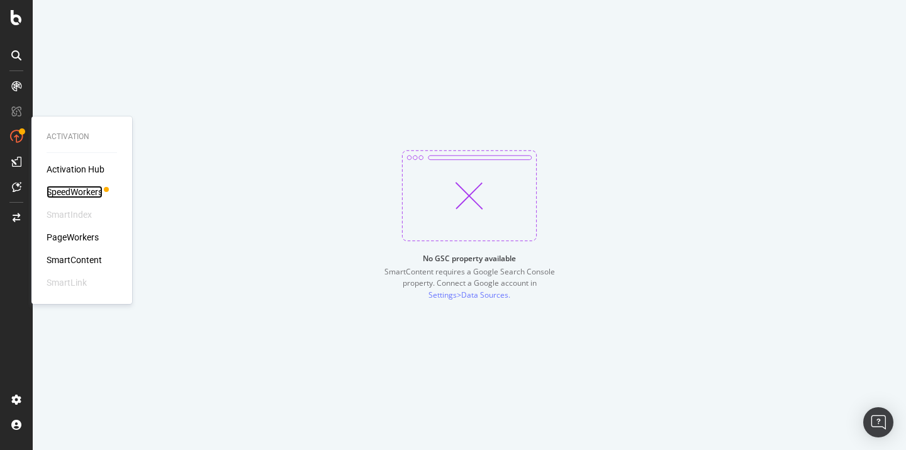
click at [79, 189] on div "SpeedWorkers" at bounding box center [75, 192] width 56 height 13
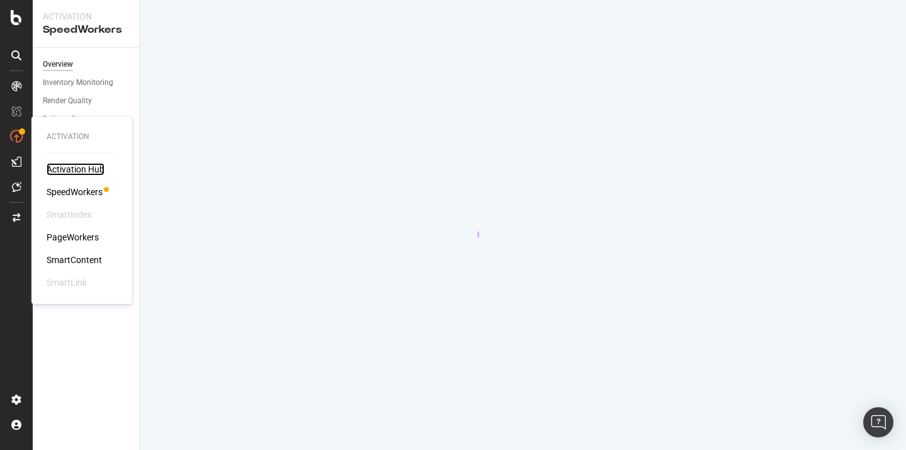
click at [81, 163] on div "Activation Hub" at bounding box center [76, 169] width 58 height 13
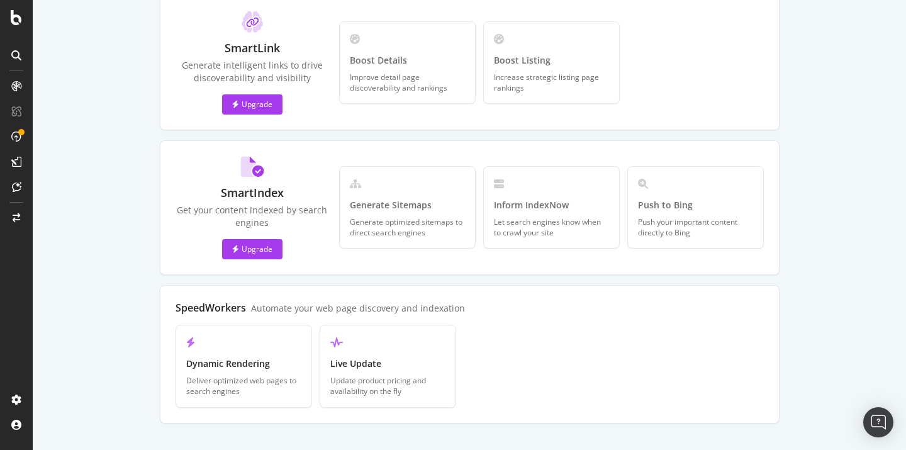
scroll to position [387, 0]
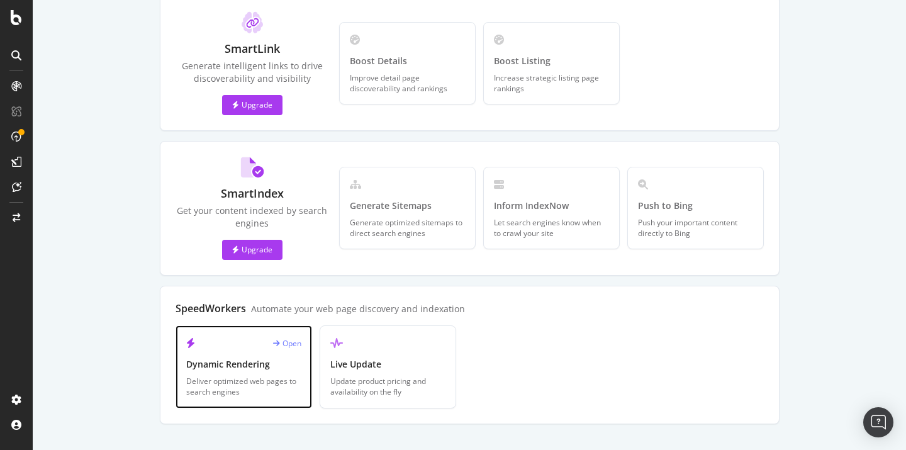
click at [294, 358] on div "Dynamic Rendering" at bounding box center [243, 364] width 115 height 13
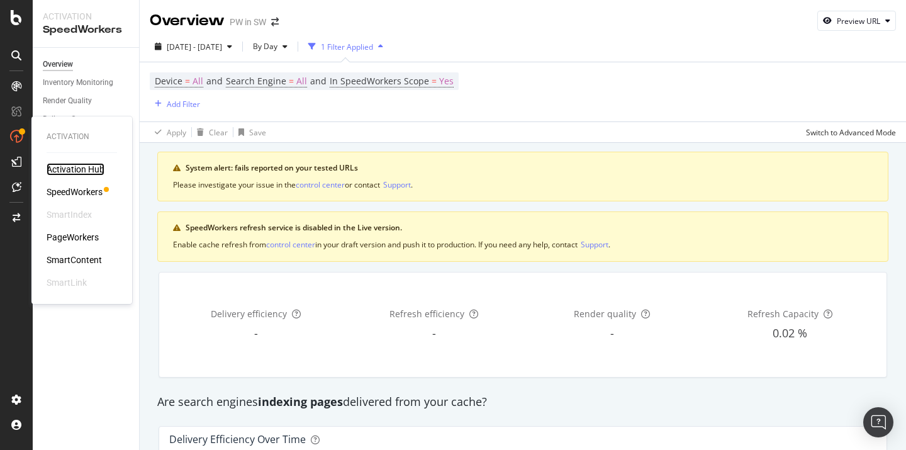
click at [70, 170] on div "Activation Hub" at bounding box center [76, 169] width 58 height 13
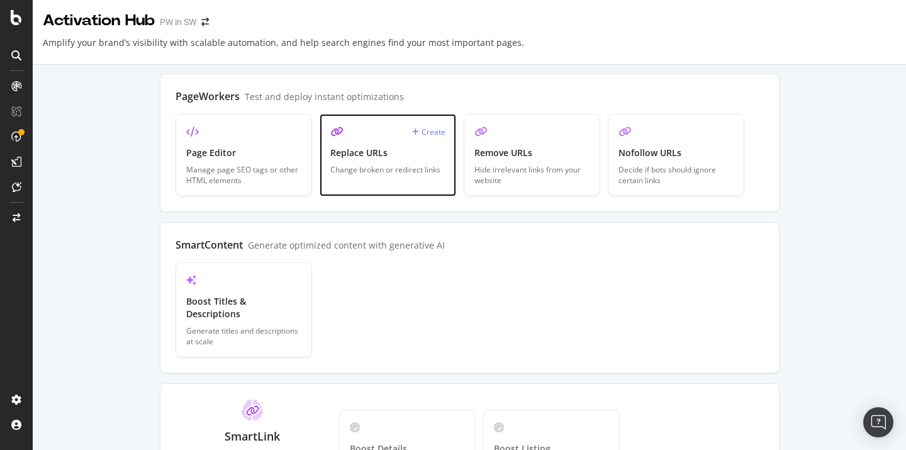
click at [357, 174] on div "Change broken or redirect links" at bounding box center [387, 169] width 115 height 11
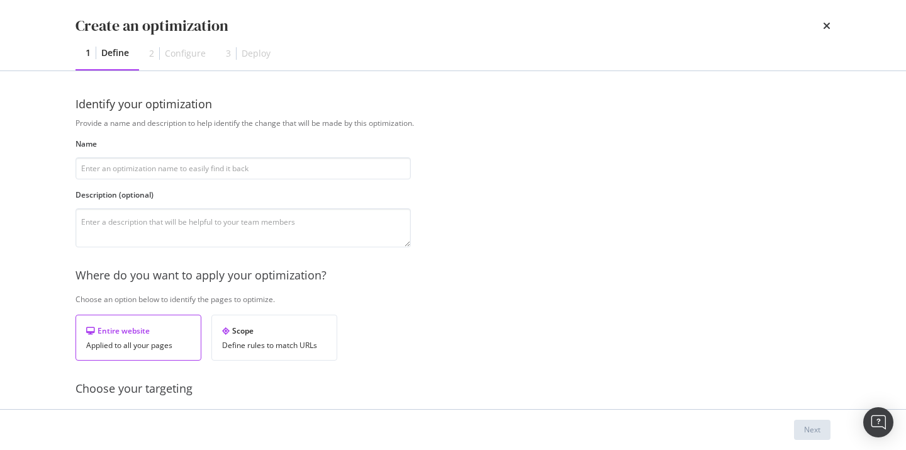
click at [822, 27] on div "Create an optimization" at bounding box center [452, 25] width 755 height 21
click at [831, 24] on div "Create an optimization 1 Define 2 Configure 3 Deploy" at bounding box center [452, 35] width 805 height 70
click at [825, 24] on icon "times" at bounding box center [827, 26] width 8 height 10
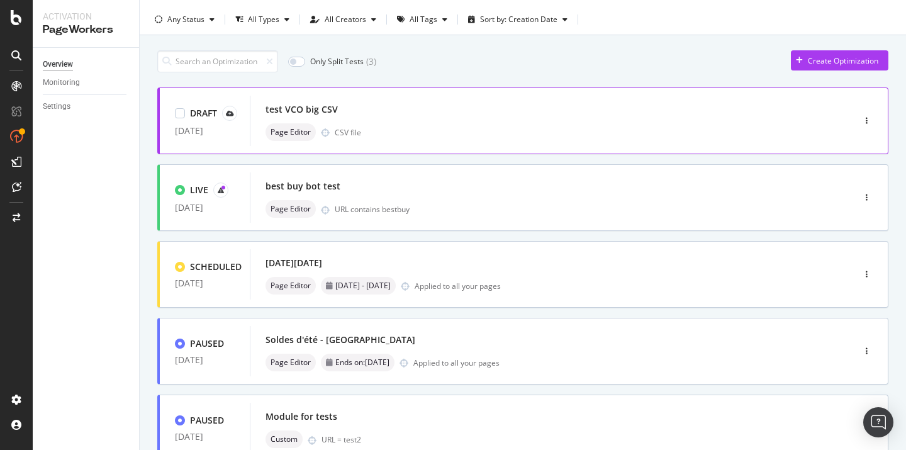
scroll to position [28, 0]
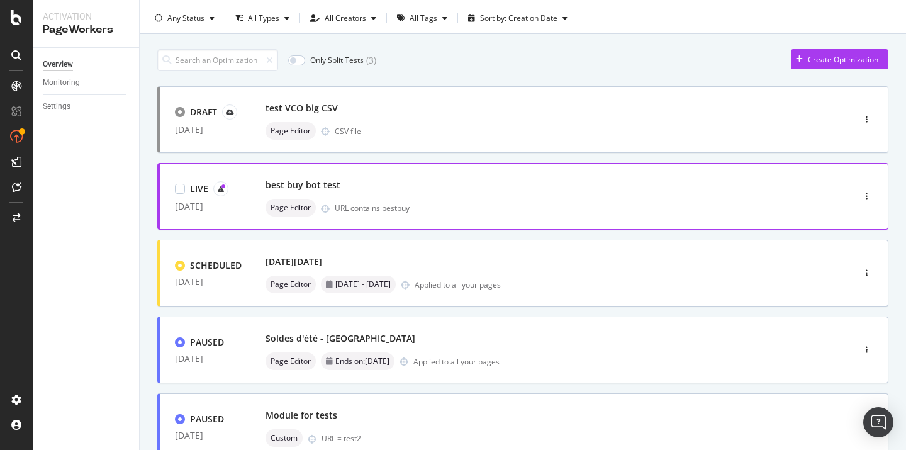
click at [599, 207] on div "URL contains bestbuy" at bounding box center [567, 208] width 465 height 11
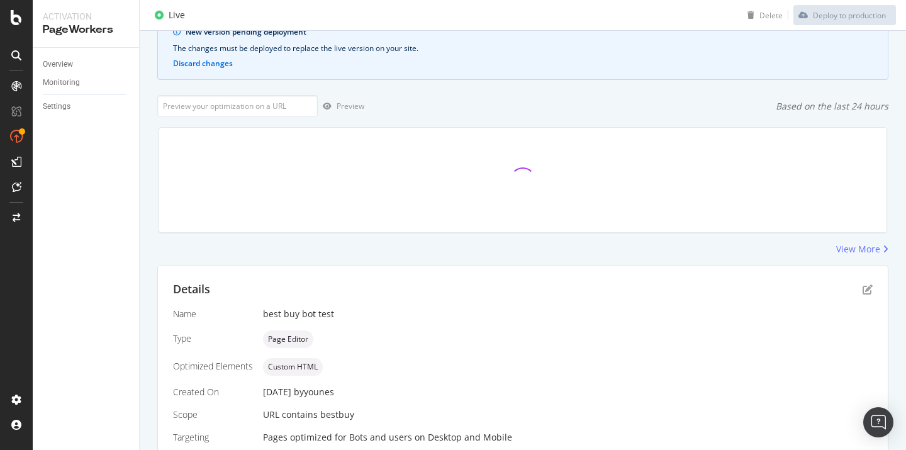
scroll to position [148, 0]
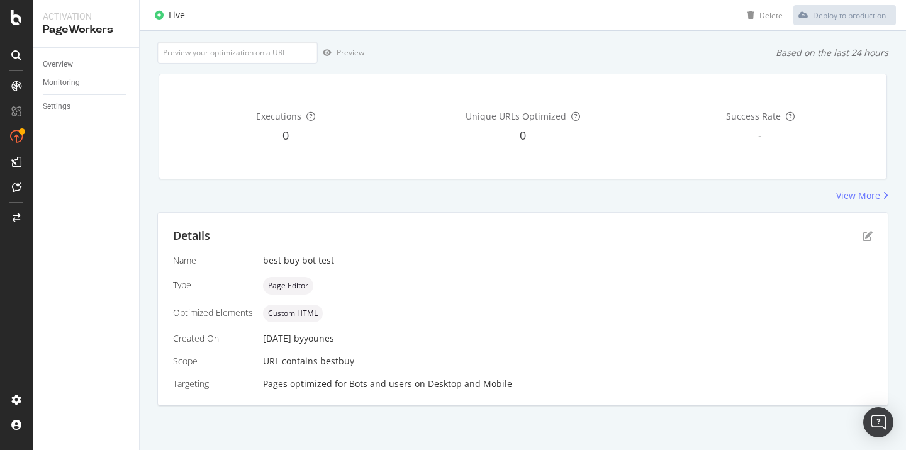
click at [866, 228] on div "Details" at bounding box center [522, 236] width 699 height 16
click at [866, 230] on div "Details" at bounding box center [522, 236] width 699 height 16
click at [866, 235] on icon "pen-to-square" at bounding box center [867, 236] width 10 height 10
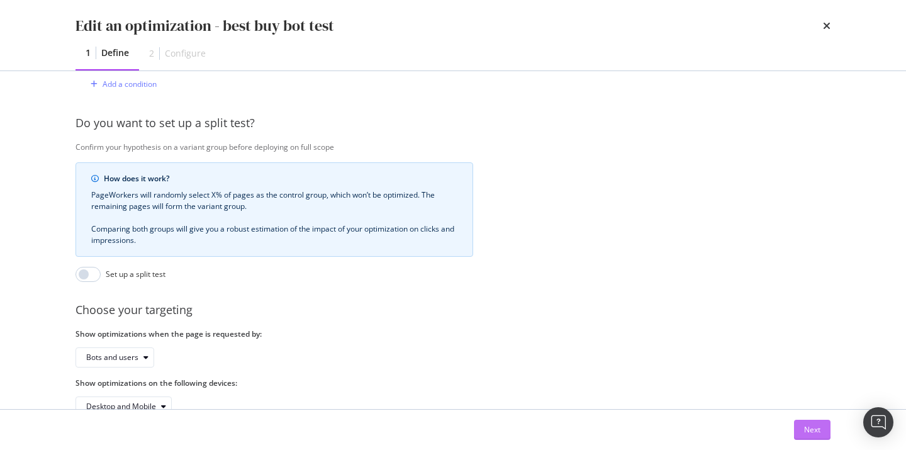
click at [807, 426] on div "Next" at bounding box center [812, 429] width 16 height 11
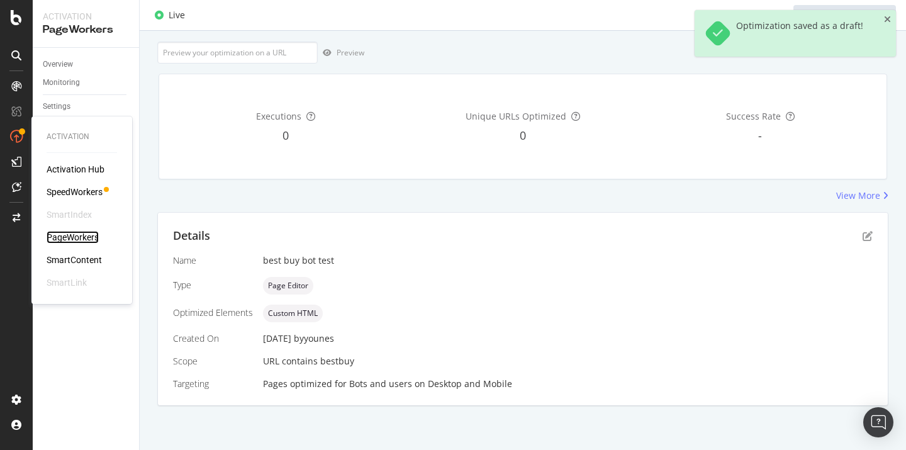
click at [76, 238] on div "PageWorkers" at bounding box center [73, 237] width 52 height 13
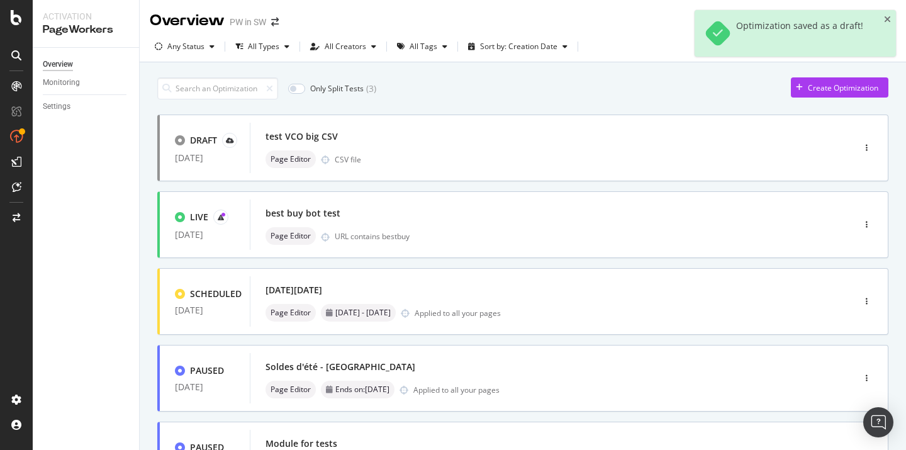
click at [61, 99] on div "Settings" at bounding box center [91, 107] width 96 height 18
click at [57, 104] on div "Settings" at bounding box center [57, 106] width 28 height 13
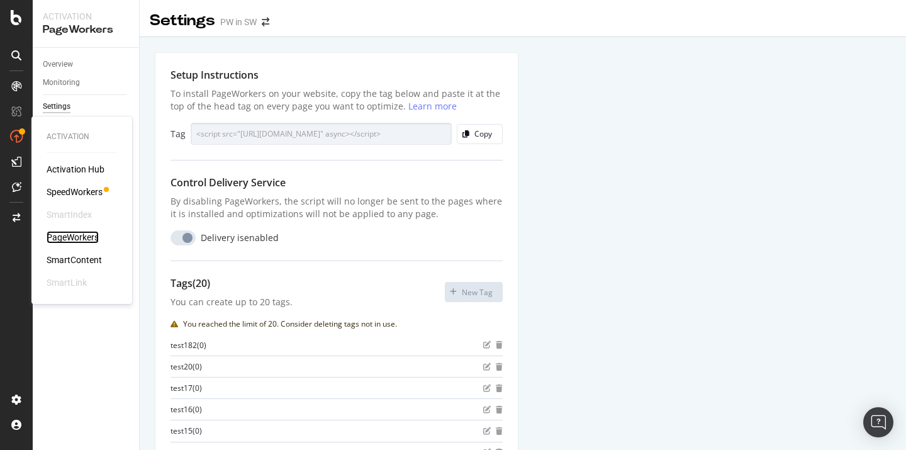
click at [84, 240] on div "PageWorkers" at bounding box center [73, 237] width 52 height 13
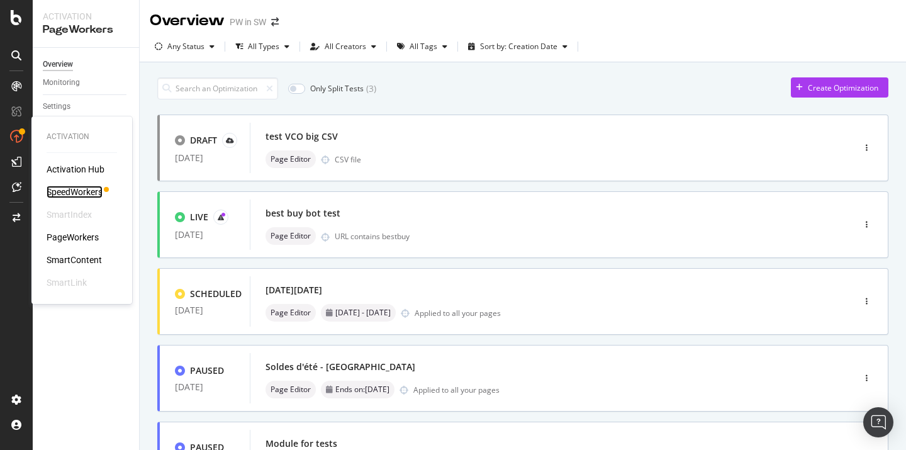
click at [53, 190] on div "SpeedWorkers" at bounding box center [75, 192] width 56 height 13
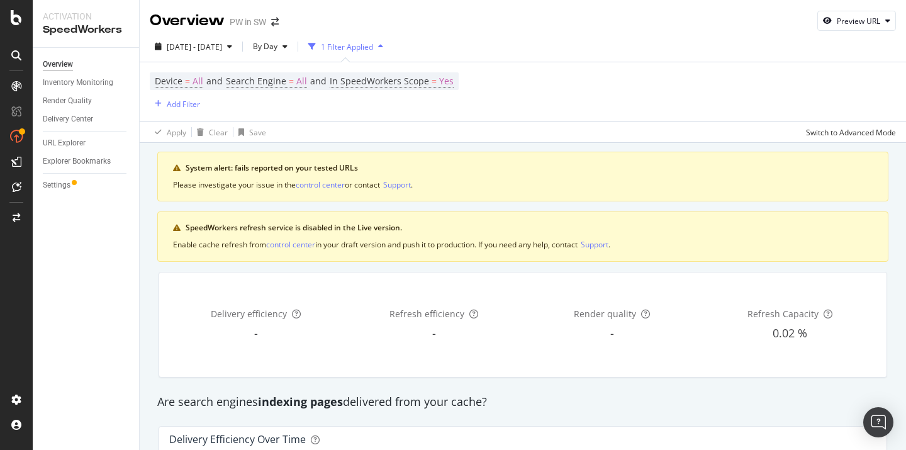
scroll to position [132, 0]
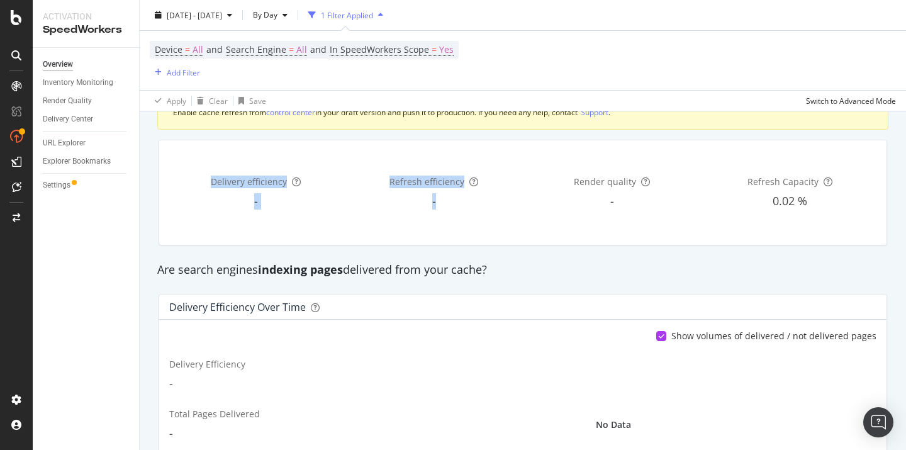
drag, startPoint x: 225, startPoint y: 174, endPoint x: 603, endPoint y: 176, distance: 378.7
click at [601, 175] on div "Delivery efficiency - Refresh efficiency - Render quality - Refresh Capacity 0.…" at bounding box center [522, 192] width 707 height 84
click at [603, 176] on span "Render quality" at bounding box center [605, 182] width 62 height 12
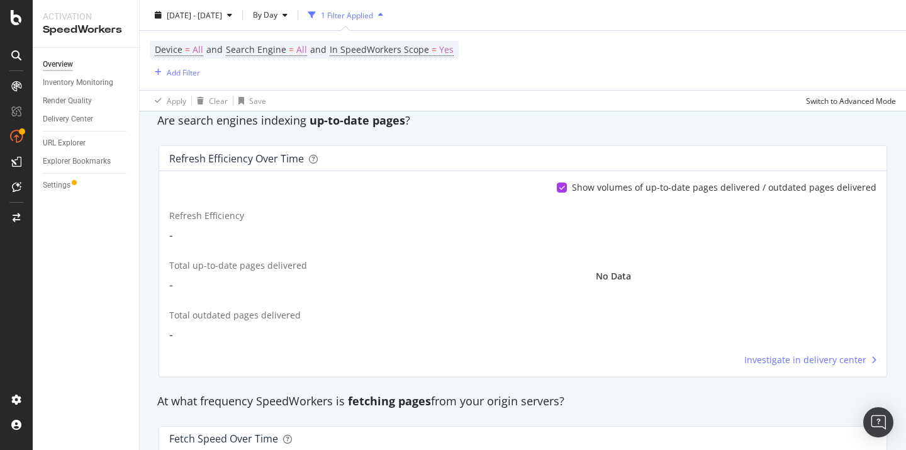
scroll to position [0, 0]
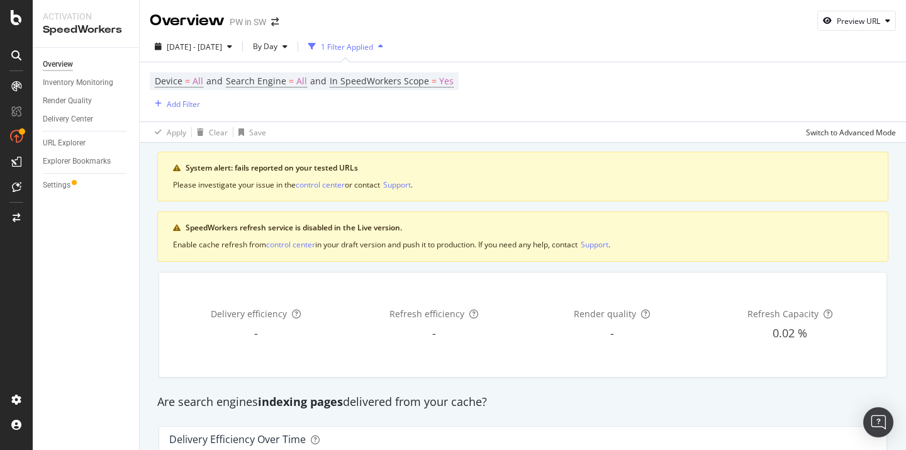
drag, startPoint x: 206, startPoint y: 169, endPoint x: 363, endPoint y: 155, distance: 157.9
click at [363, 155] on div "System alert: fails reported on your tested URLs Please investigate your issue …" at bounding box center [522, 177] width 731 height 50
click at [70, 76] on div "Inventory Monitoring" at bounding box center [78, 82] width 70 height 13
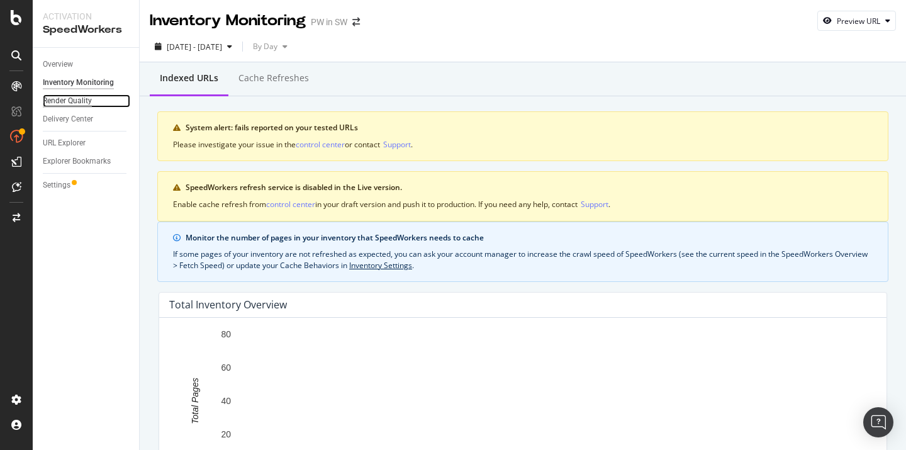
click at [69, 97] on div "Render Quality" at bounding box center [67, 100] width 49 height 13
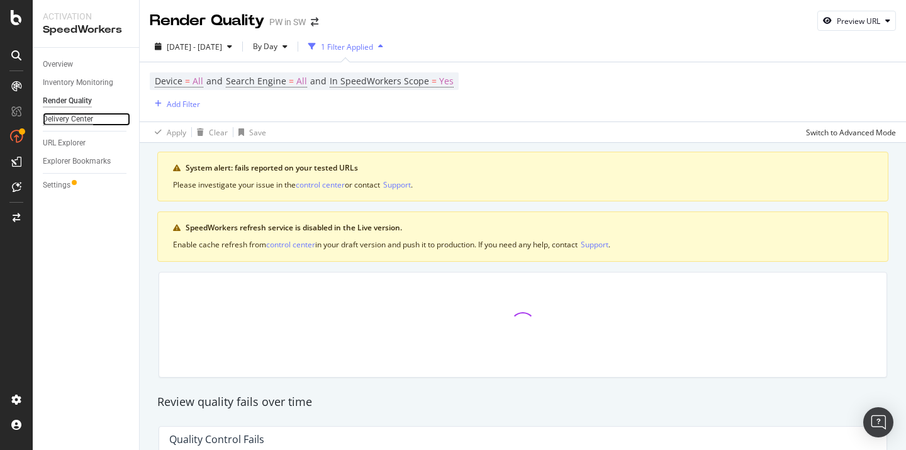
click at [75, 120] on div "Delivery Center" at bounding box center [68, 119] width 50 height 13
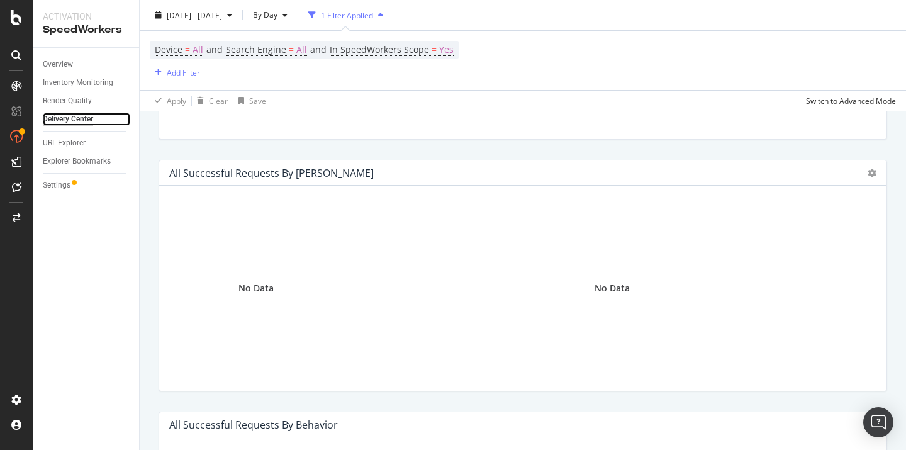
scroll to position [805, 0]
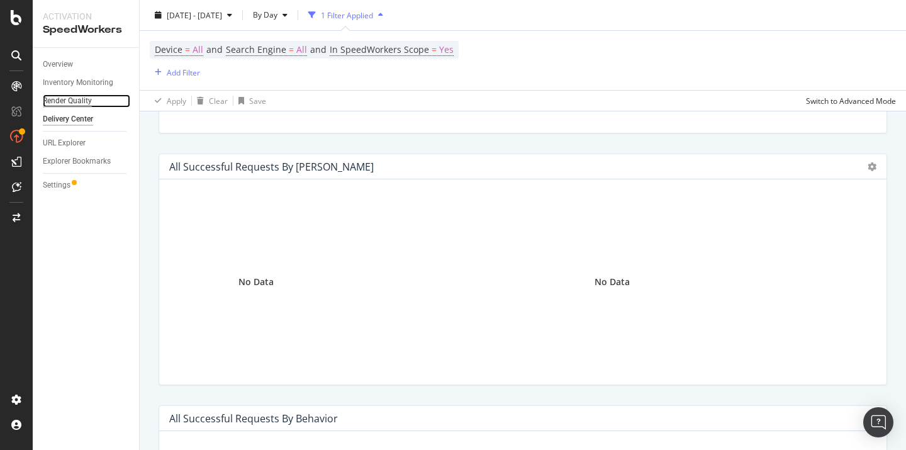
click at [75, 96] on div "Render Quality" at bounding box center [67, 100] width 49 height 13
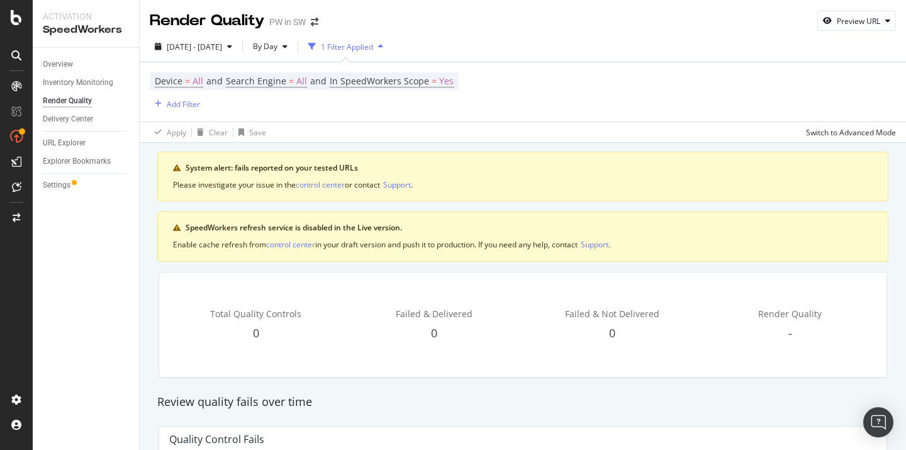
click at [81, 92] on div "Render Quality" at bounding box center [91, 101] width 96 height 18
click at [79, 85] on div "Inventory Monitoring" at bounding box center [78, 82] width 70 height 13
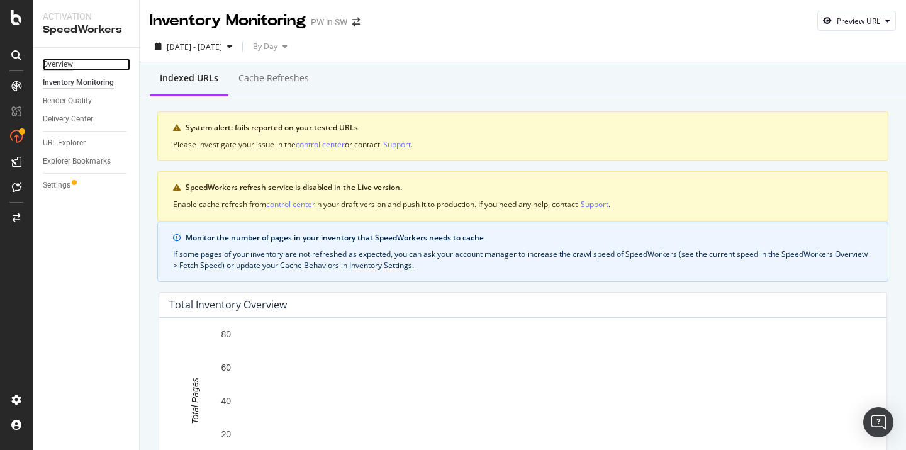
click at [57, 64] on div "Overview" at bounding box center [58, 64] width 30 height 13
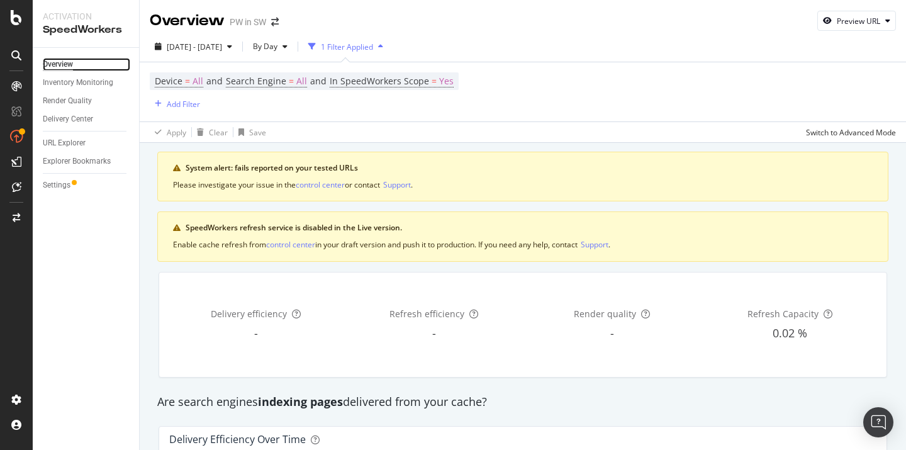
scroll to position [1043, 0]
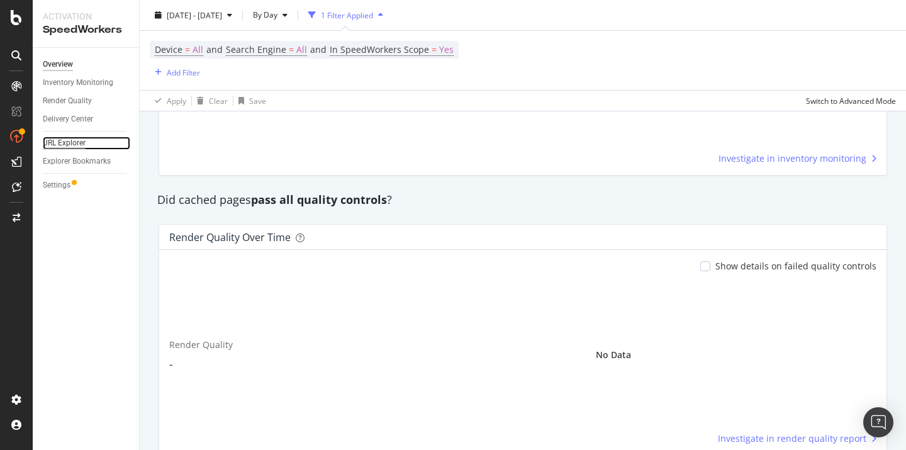
click at [58, 140] on div "URL Explorer" at bounding box center [64, 143] width 43 height 13
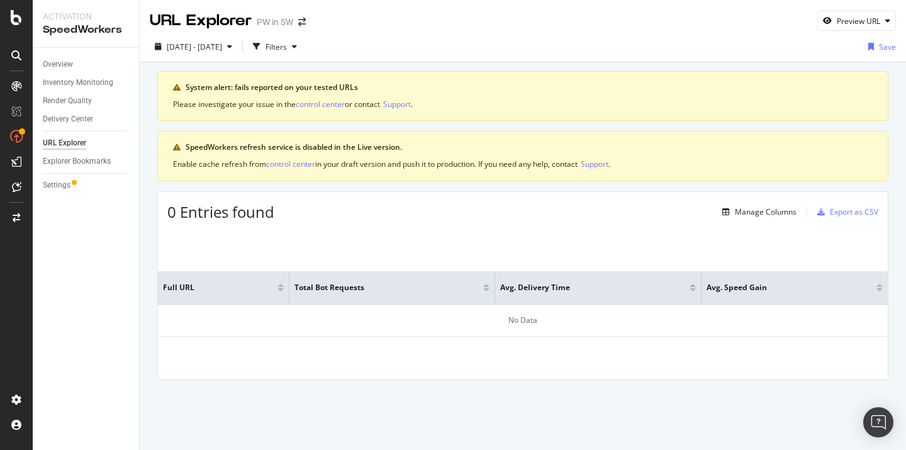
click at [100, 168] on div "Explorer Bookmarks" at bounding box center [91, 161] width 96 height 18
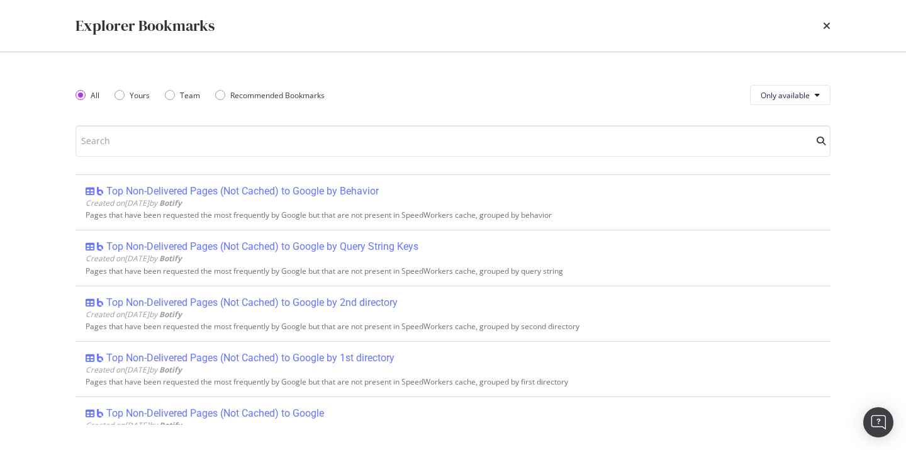
click at [91, 159] on div "All Yours Team Recommended Bookmarks Only available Top Non-Delivered Pages (No…" at bounding box center [452, 250] width 755 height 347
click at [823, 24] on icon "times" at bounding box center [827, 26] width 8 height 10
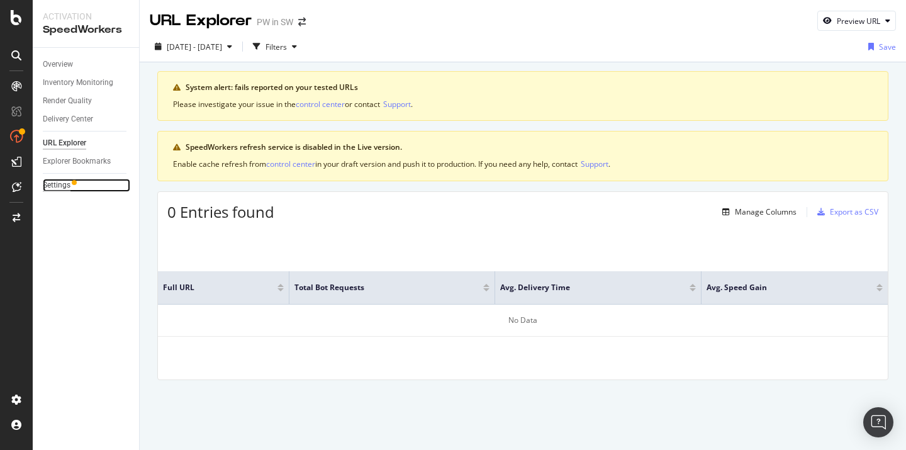
click at [60, 189] on div "Settings" at bounding box center [57, 185] width 28 height 13
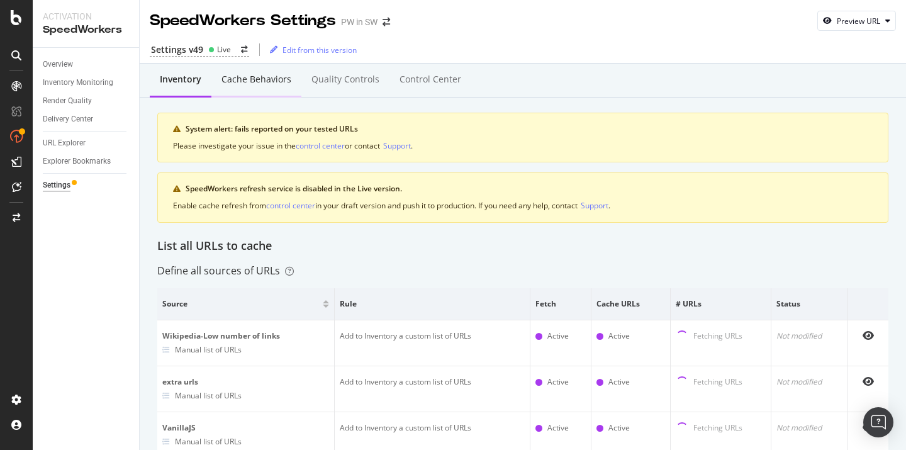
click at [243, 94] on div "Cache behaviors" at bounding box center [256, 80] width 90 height 35
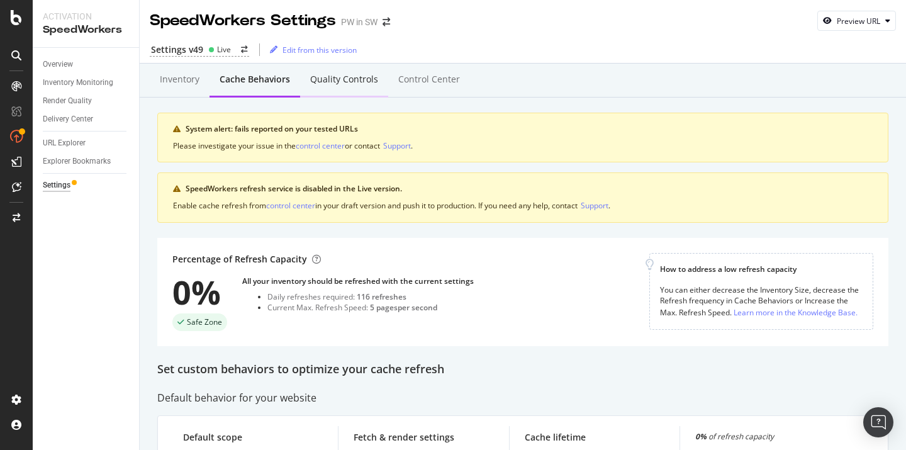
click at [374, 86] on div "Quality Controls" at bounding box center [344, 80] width 88 height 35
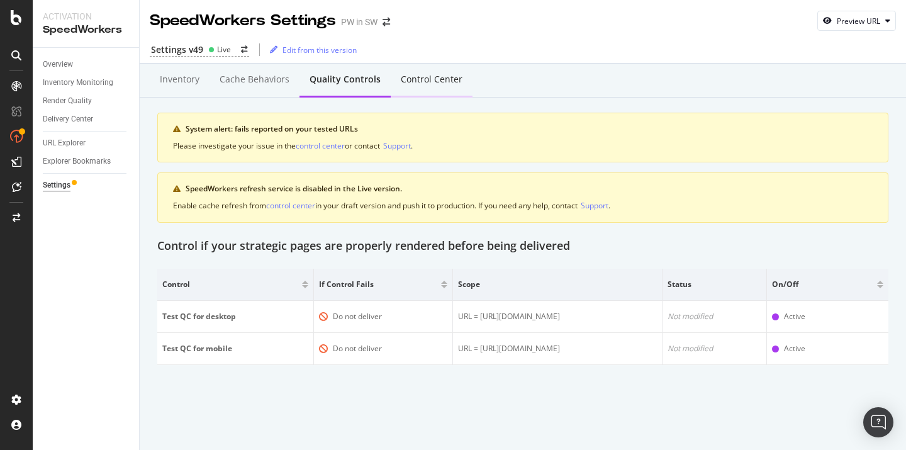
click at [433, 79] on div "Control Center" at bounding box center [432, 79] width 62 height 13
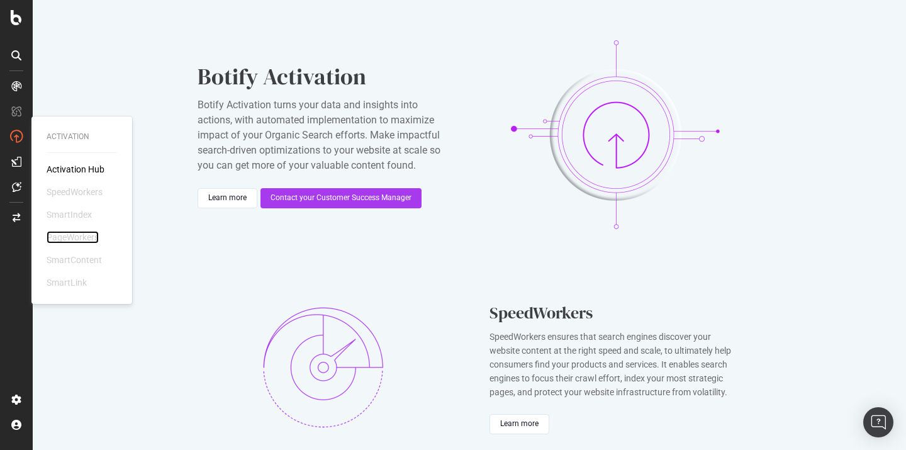
click at [78, 237] on div "PageWorkers" at bounding box center [73, 237] width 52 height 13
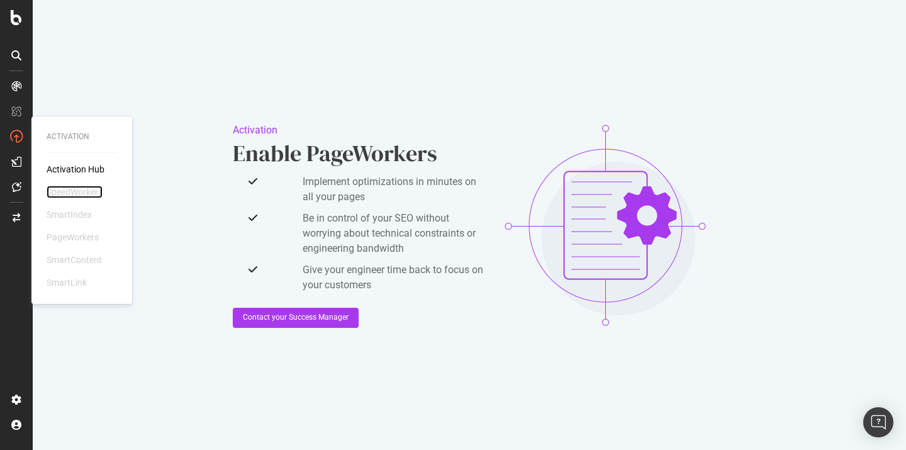
click at [88, 192] on div "SpeedWorkers" at bounding box center [75, 192] width 56 height 13
